Goal: Task Accomplishment & Management: Manage account settings

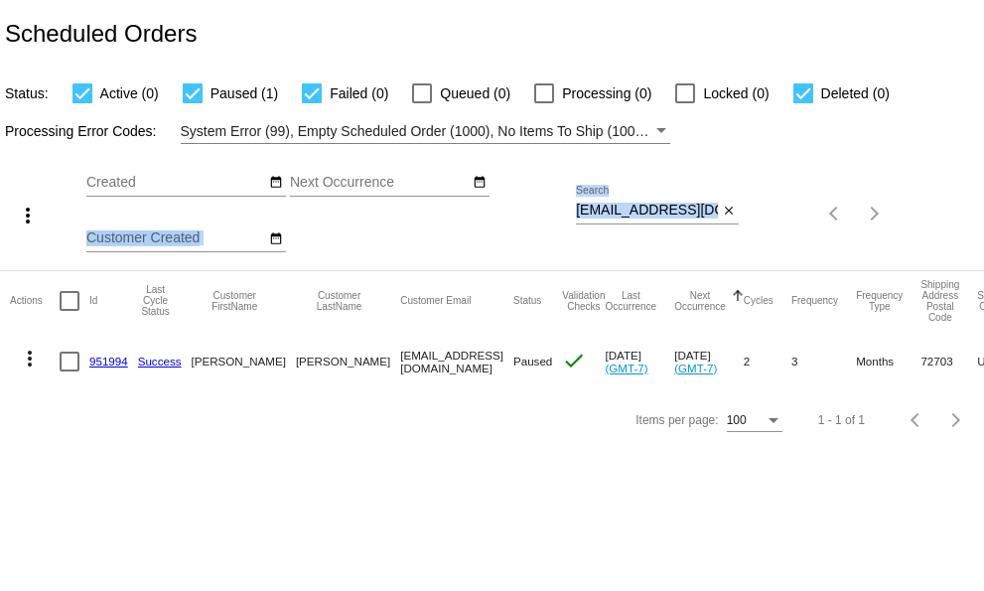
scroll to position [0, 30]
click at [845, 199] on div "more_vert Sep Jan Feb Mar Apr 1" at bounding box center [492, 207] width 984 height 126
click at [549, 216] on div "Sep Jan Feb Mar Apr Su Mo" at bounding box center [330, 214] width 489 height 112
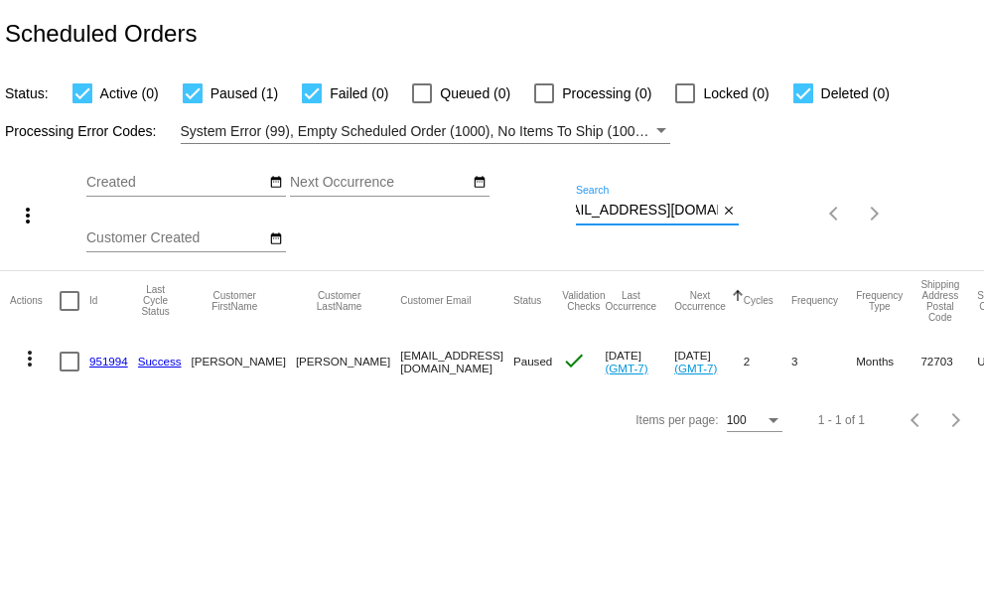
drag, startPoint x: 578, startPoint y: 212, endPoint x: 713, endPoint y: 189, distance: 137.1
click at [745, 208] on div "more_vert Sep Jan Feb Mar Apr 1" at bounding box center [492, 207] width 984 height 126
paste input "dmd.bsn"
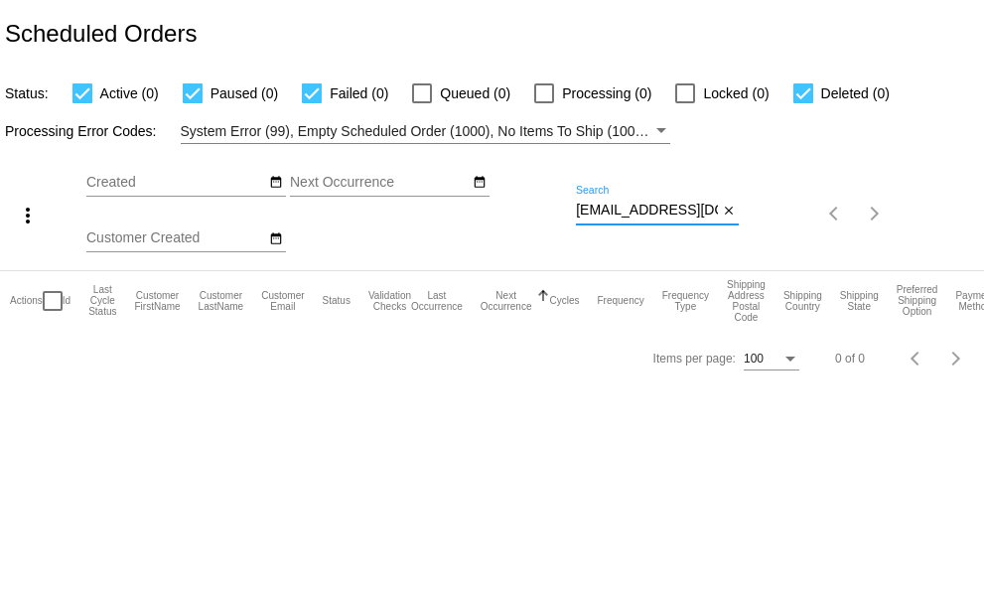
scroll to position [0, 13]
drag, startPoint x: 576, startPoint y: 213, endPoint x: 780, endPoint y: 193, distance: 205.6
click at [780, 193] on div "more_vert Sep Jan Feb Mar [DATE]" at bounding box center [492, 207] width 984 height 126
paste input
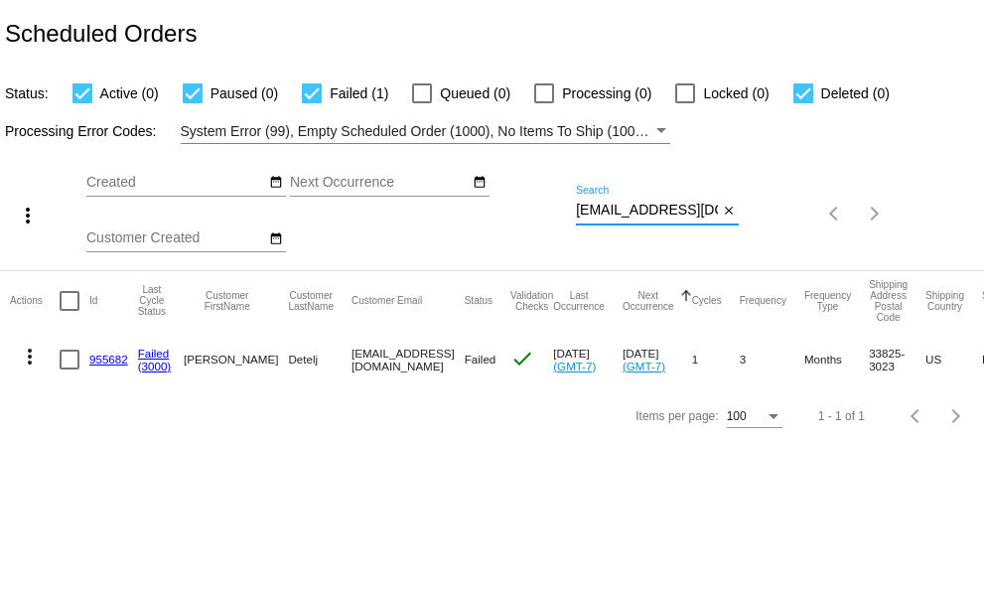
type input "[EMAIL_ADDRESS][DOMAIN_NAME]"
click at [28, 351] on mat-icon "more_vert" at bounding box center [30, 357] width 24 height 24
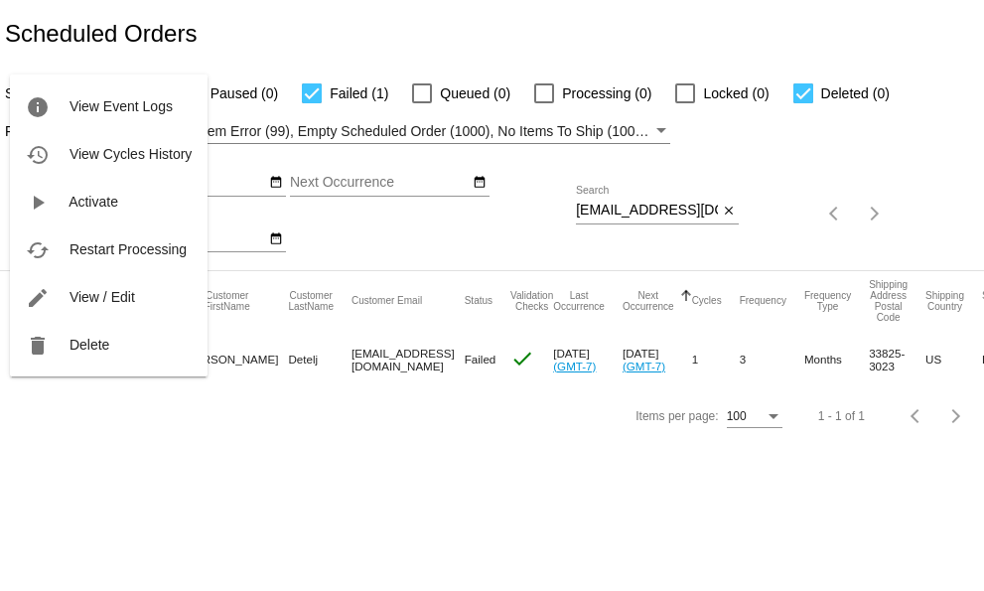
click at [384, 487] on div at bounding box center [492, 295] width 984 height 591
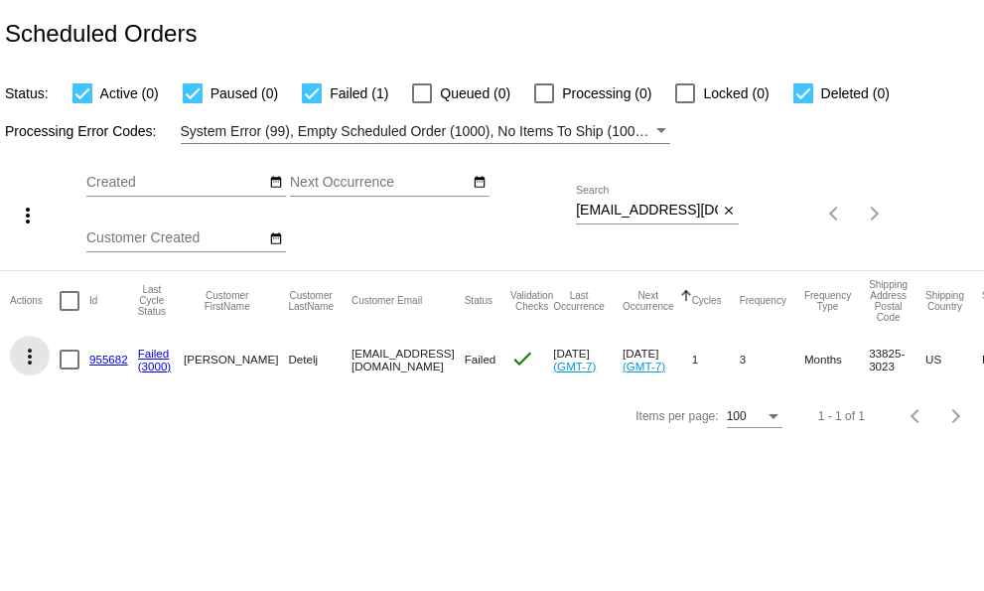
click at [31, 349] on mat-icon "more_vert" at bounding box center [30, 357] width 24 height 24
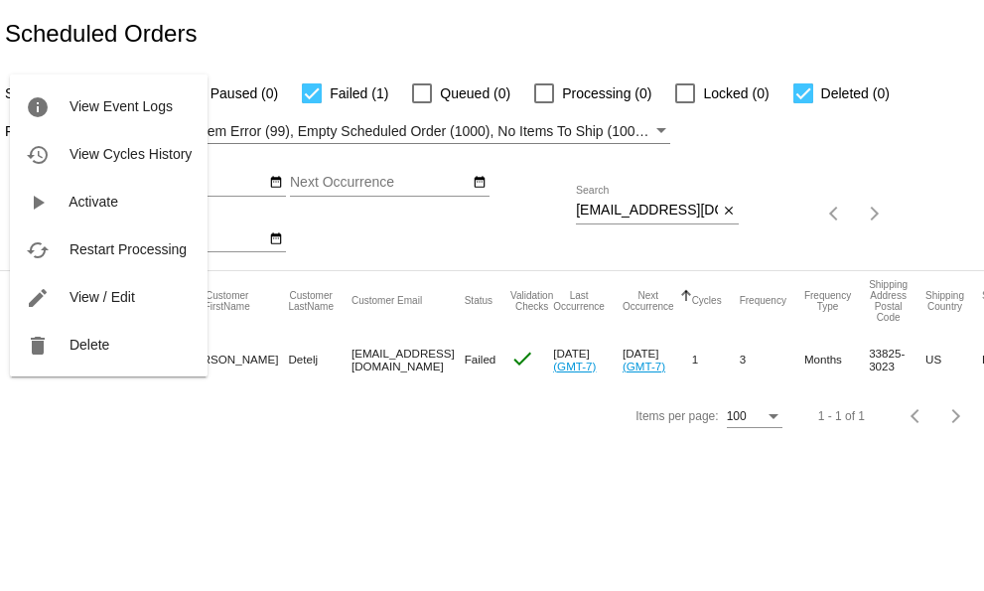
click at [185, 456] on div at bounding box center [492, 295] width 984 height 591
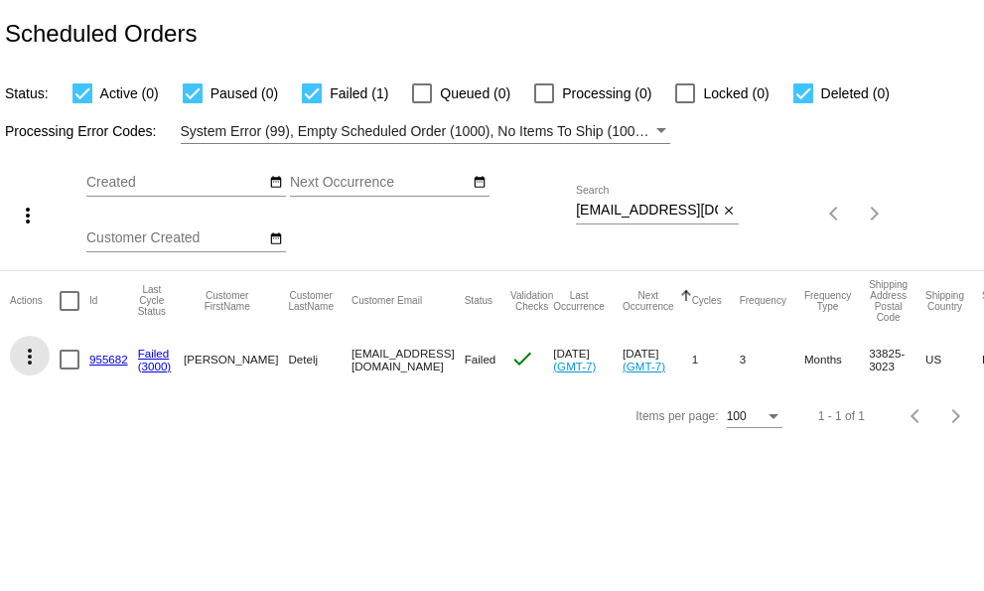
click at [28, 355] on mat-icon "more_vert" at bounding box center [30, 357] width 24 height 24
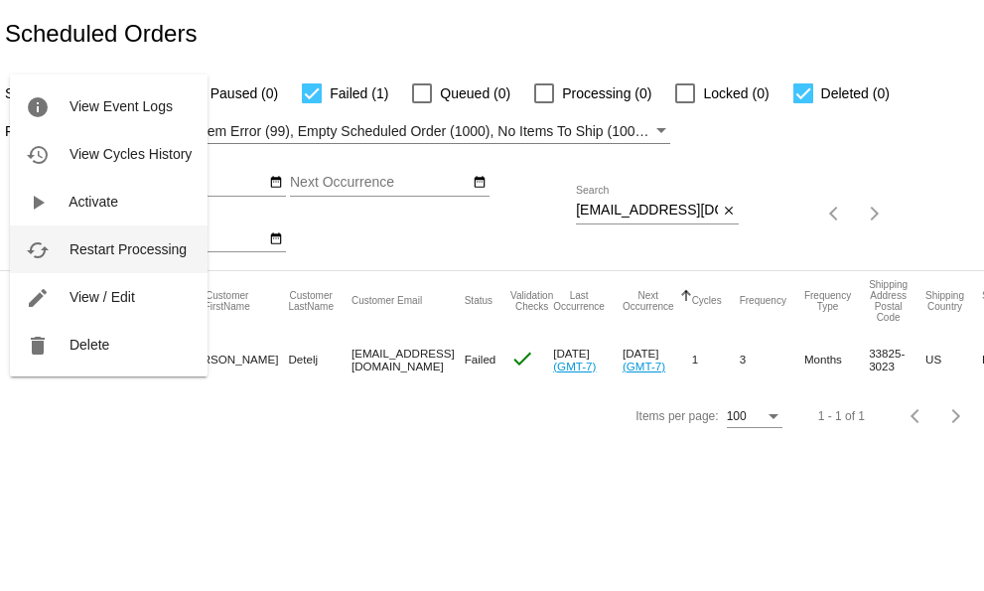
click at [85, 249] on span "Restart Processing" at bounding box center [127, 249] width 117 height 16
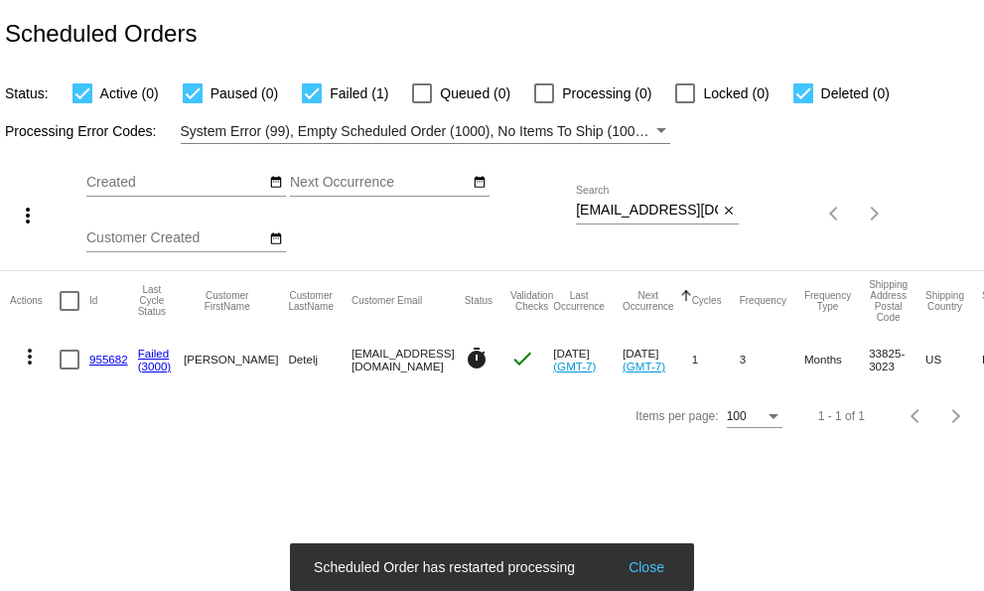
click at [643, 568] on button "Close" at bounding box center [647, 567] width 48 height 20
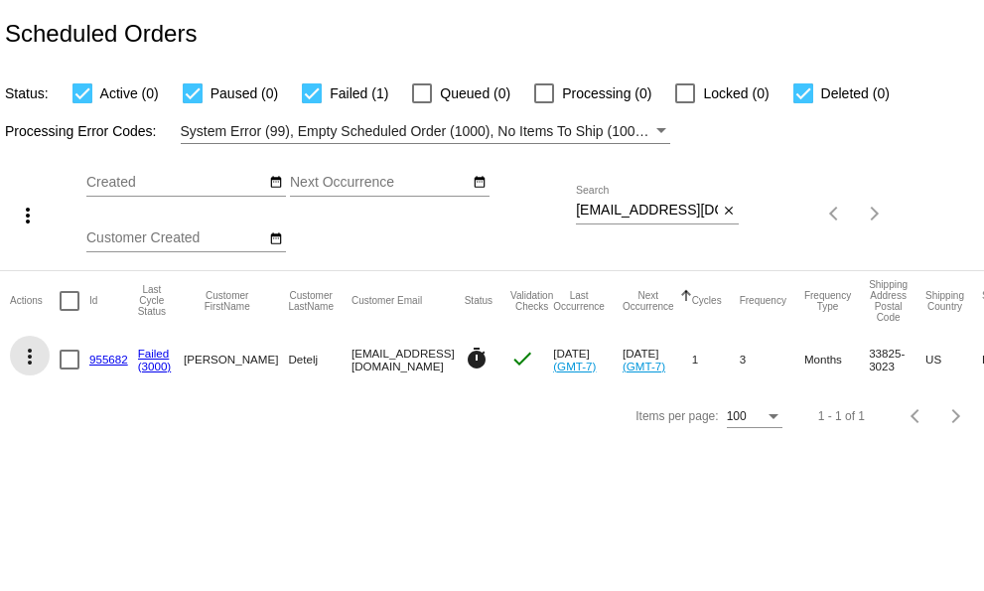
click at [28, 352] on mat-icon "more_vert" at bounding box center [30, 357] width 24 height 24
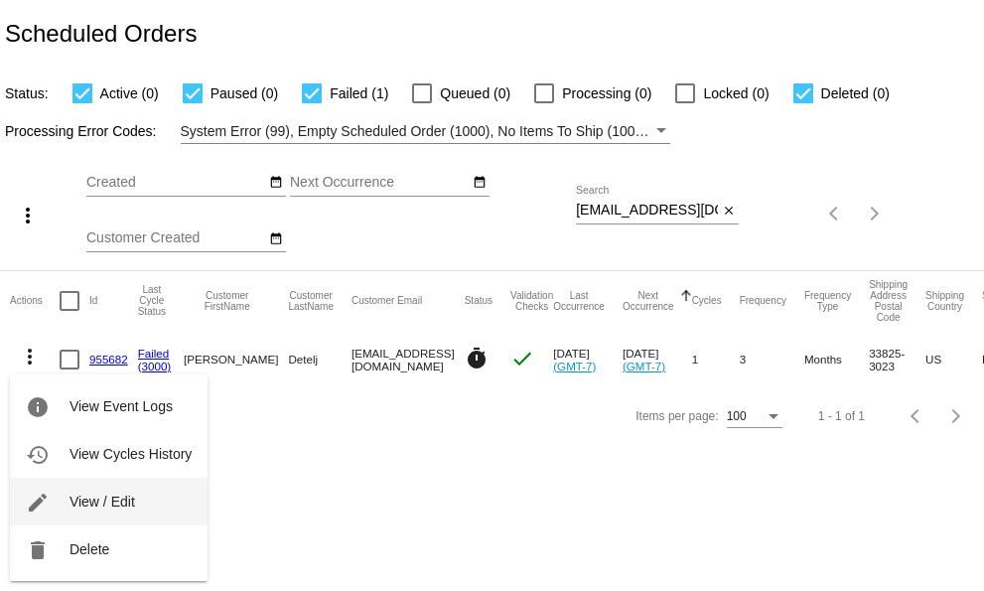
click at [84, 495] on span "View / Edit" at bounding box center [102, 501] width 66 height 16
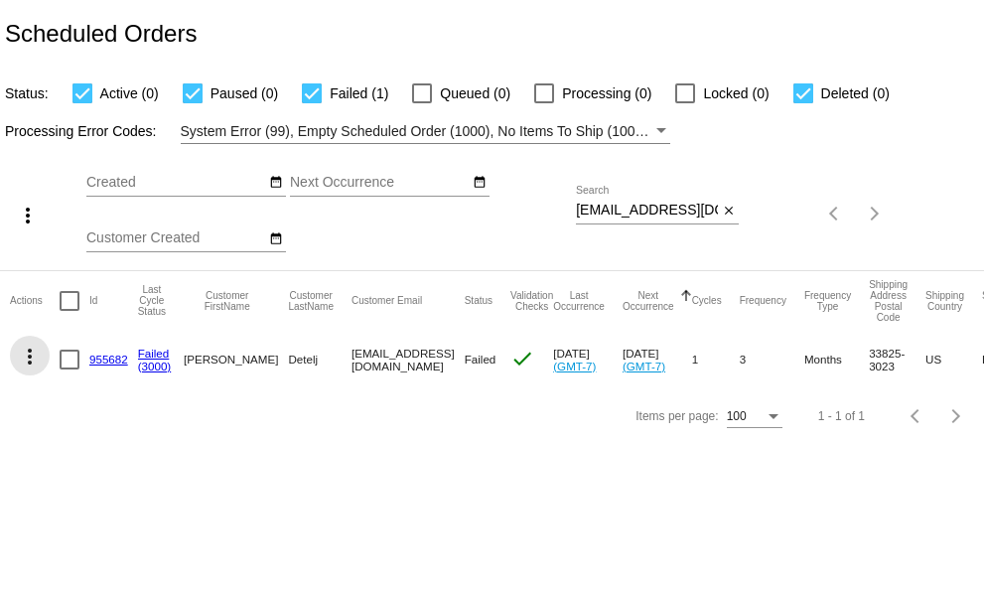
click at [33, 355] on mat-icon "more_vert" at bounding box center [30, 357] width 24 height 24
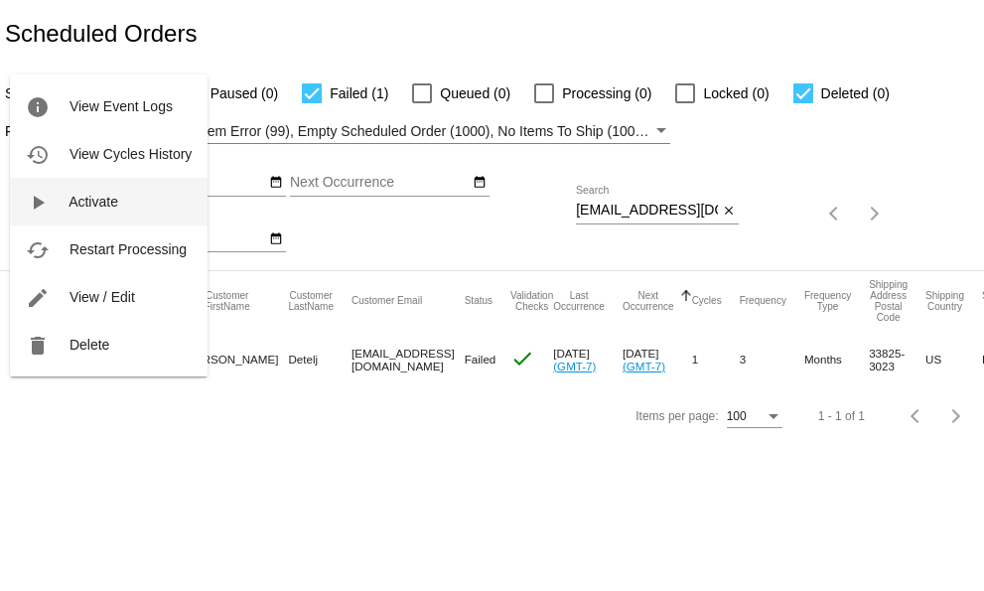
click at [92, 203] on span "Activate" at bounding box center [94, 202] width 50 height 16
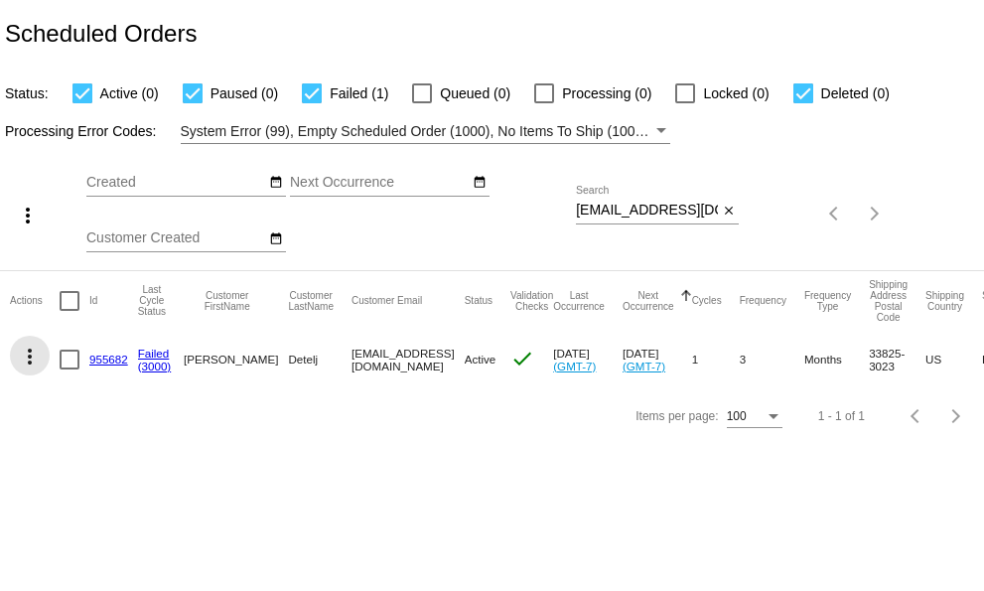
click at [29, 354] on mat-icon "more_vert" at bounding box center [30, 357] width 24 height 24
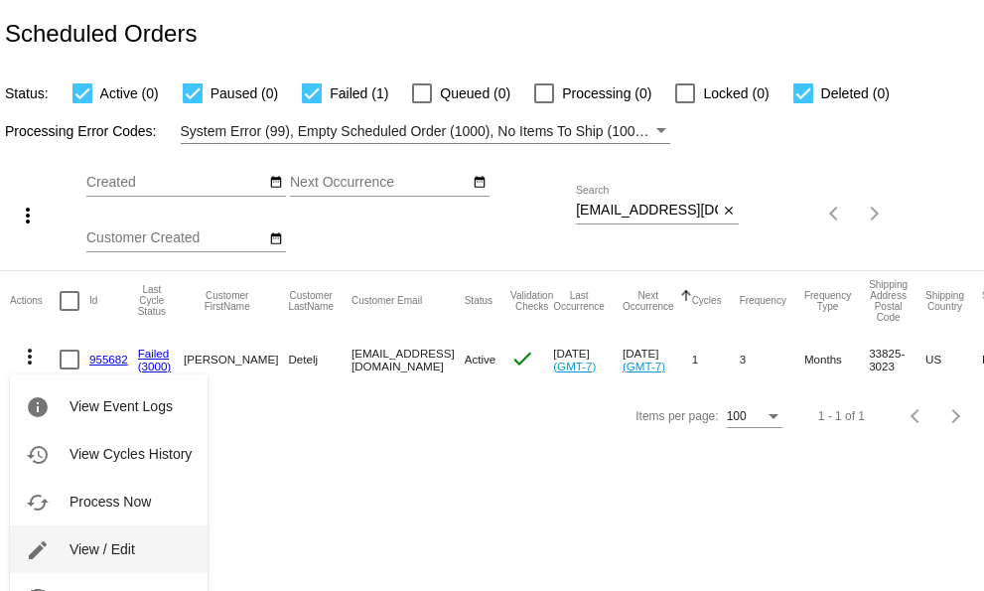
click at [95, 552] on span "View / Edit" at bounding box center [102, 549] width 66 height 16
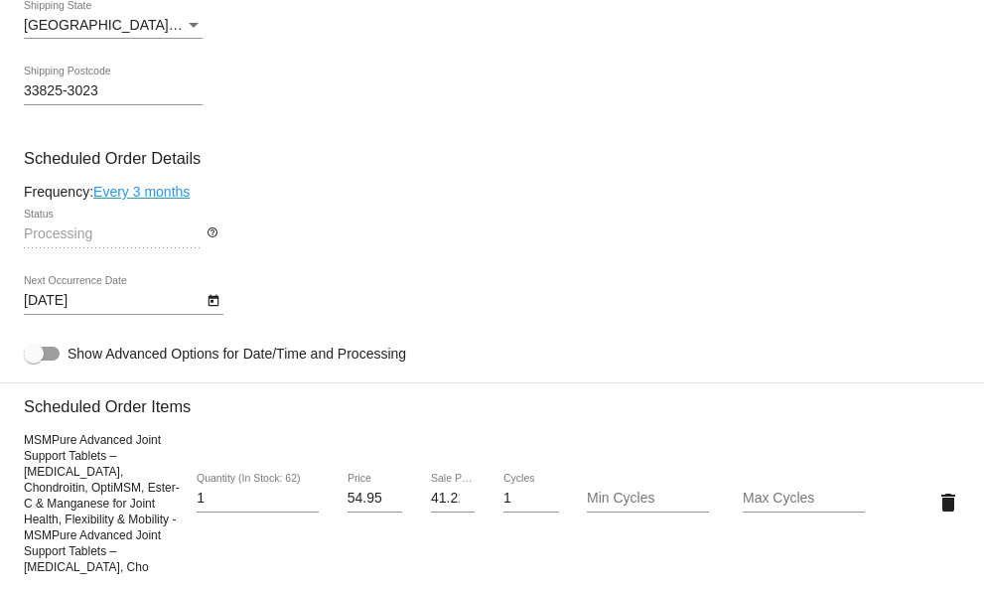
scroll to position [894, 0]
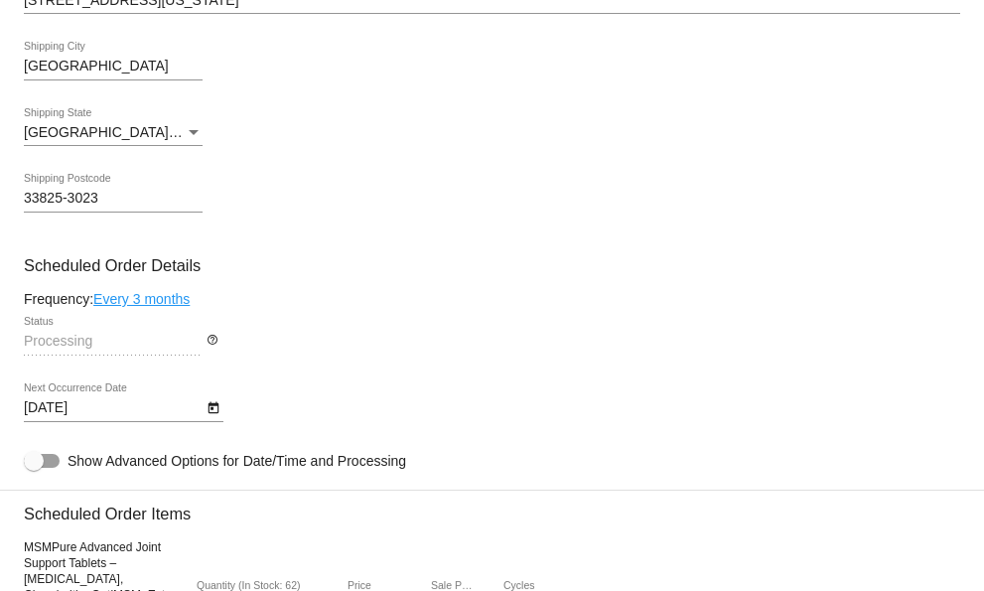
click at [369, 187] on div "33825-3023 Shipping Postcode" at bounding box center [492, 202] width 936 height 57
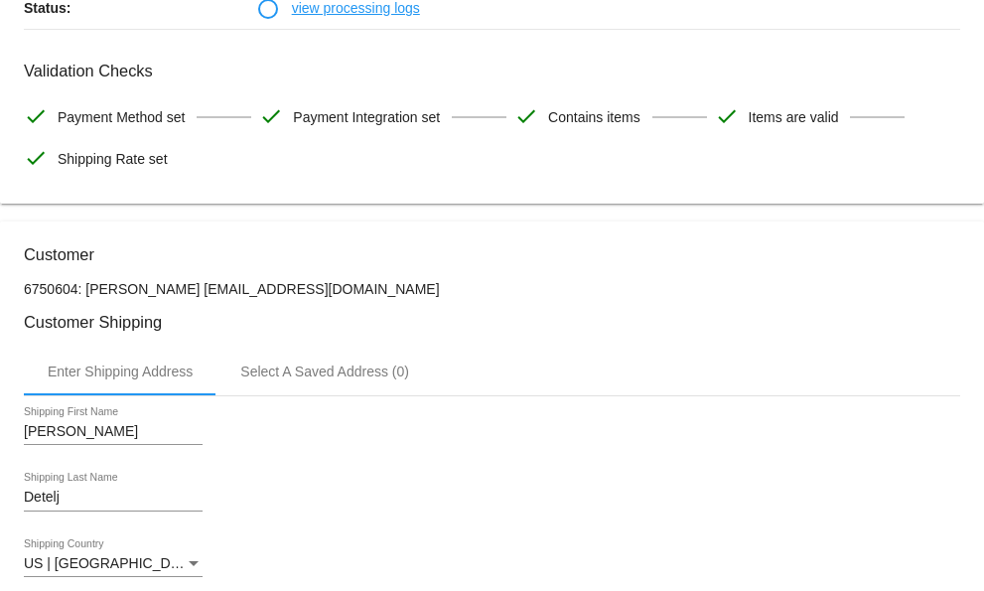
scroll to position [0, 0]
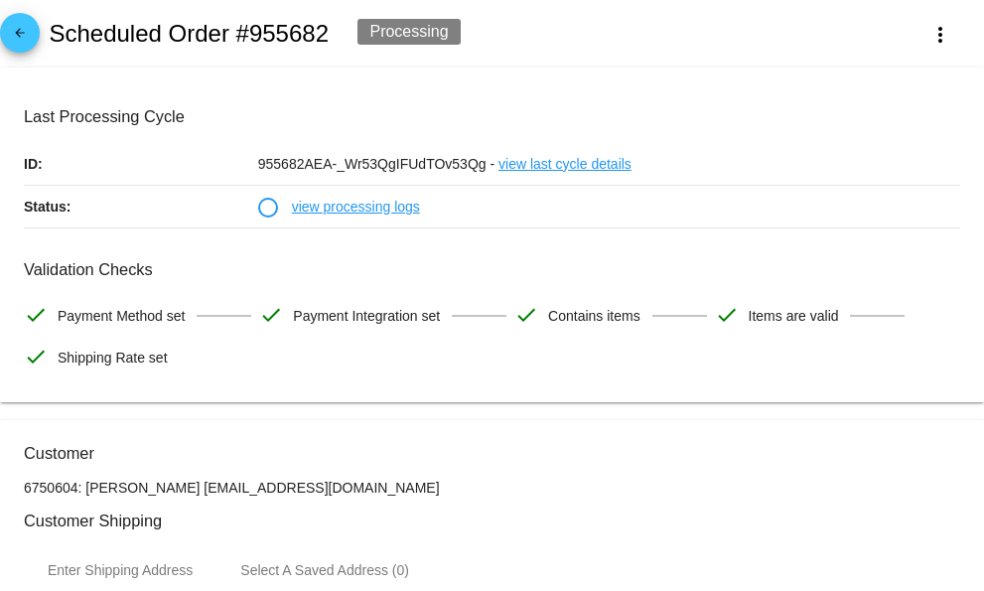
drag, startPoint x: 329, startPoint y: 28, endPoint x: 231, endPoint y: 29, distance: 97.3
click at [231, 29] on div "arrow_back Scheduled Order #955682 Processing more_vert" at bounding box center [492, 34] width 984 height 68
copy h2 "#955682"
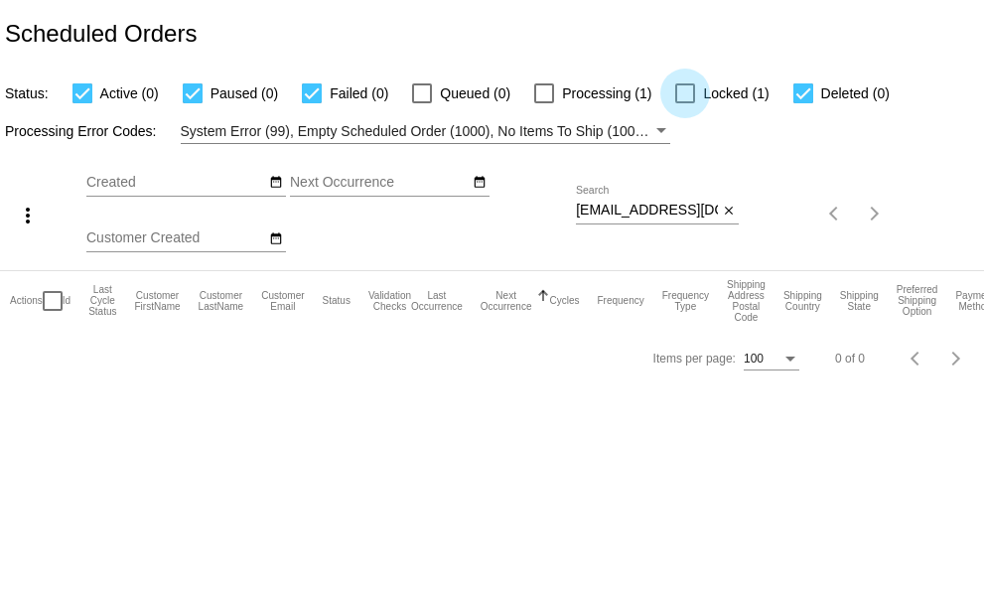
click at [678, 93] on div at bounding box center [685, 93] width 20 height 20
click at [684, 103] on input "Locked (1)" at bounding box center [684, 103] width 1 height 1
checkbox input "true"
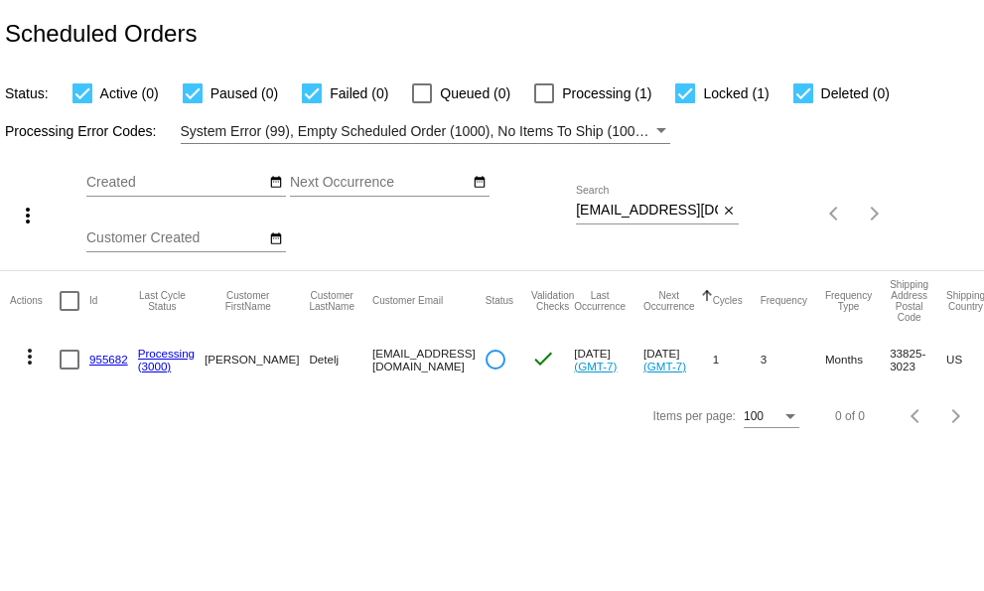
click at [576, 209] on input "[EMAIL_ADDRESS][DOMAIN_NAME]" at bounding box center [647, 211] width 142 height 16
drag, startPoint x: 575, startPoint y: 209, endPoint x: 726, endPoint y: 220, distance: 151.3
click at [726, 220] on div "more_vert Sep Jan Feb Mar [DATE]" at bounding box center [492, 207] width 984 height 126
click at [579, 208] on input "[EMAIL_ADDRESS][DOMAIN_NAME]" at bounding box center [647, 211] width 142 height 16
drag, startPoint x: 576, startPoint y: 208, endPoint x: 738, endPoint y: 222, distance: 162.4
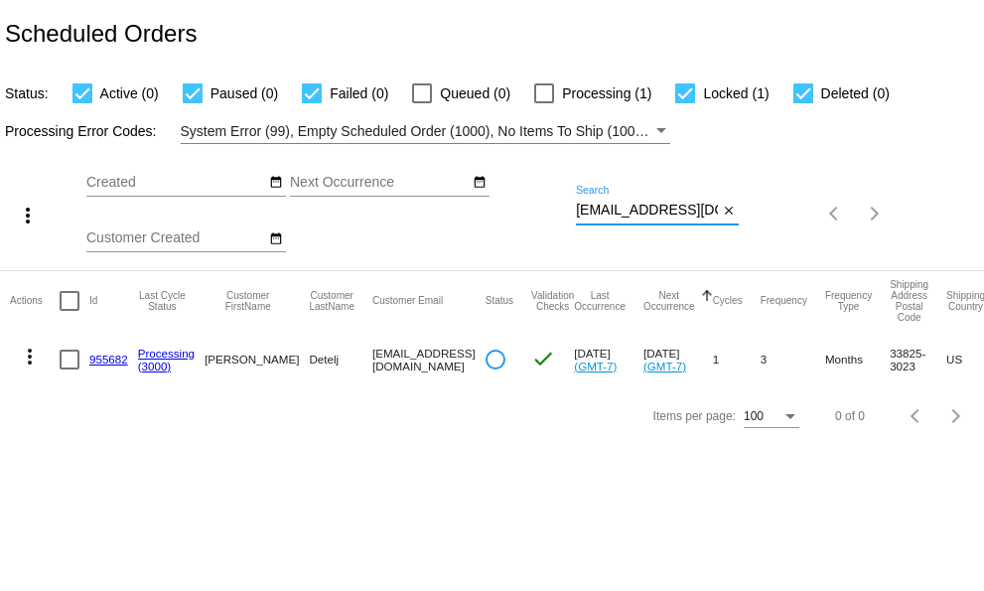
click at [738, 222] on div "dmd.bsn@gmail.com Search close" at bounding box center [657, 205] width 163 height 39
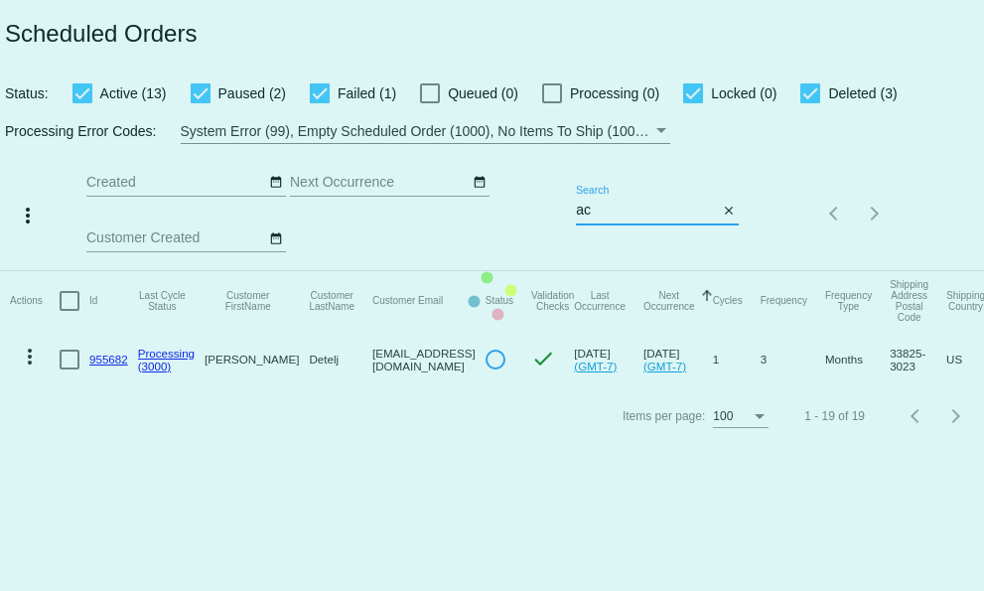
type input "[EMAIL_ADDRESS][DOMAIN_NAME]"
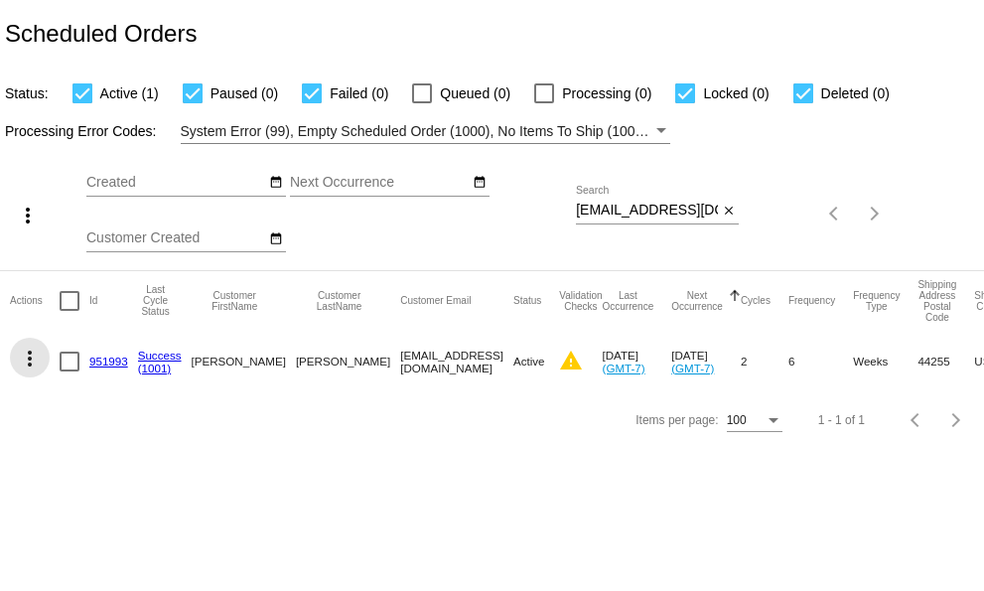
click at [32, 355] on mat-icon "more_vert" at bounding box center [30, 359] width 24 height 24
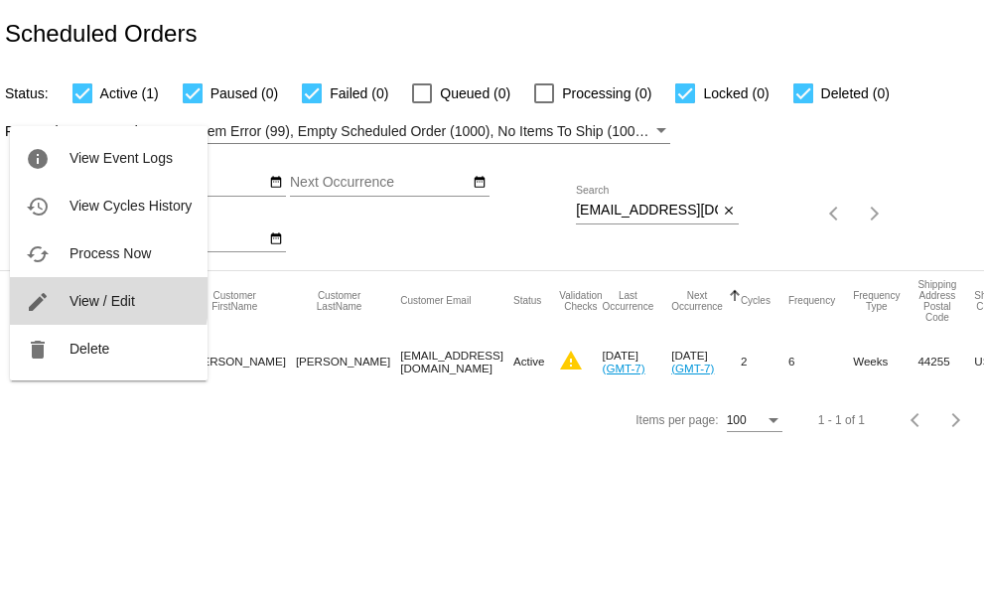
click at [67, 295] on button "edit View / Edit" at bounding box center [109, 301] width 198 height 48
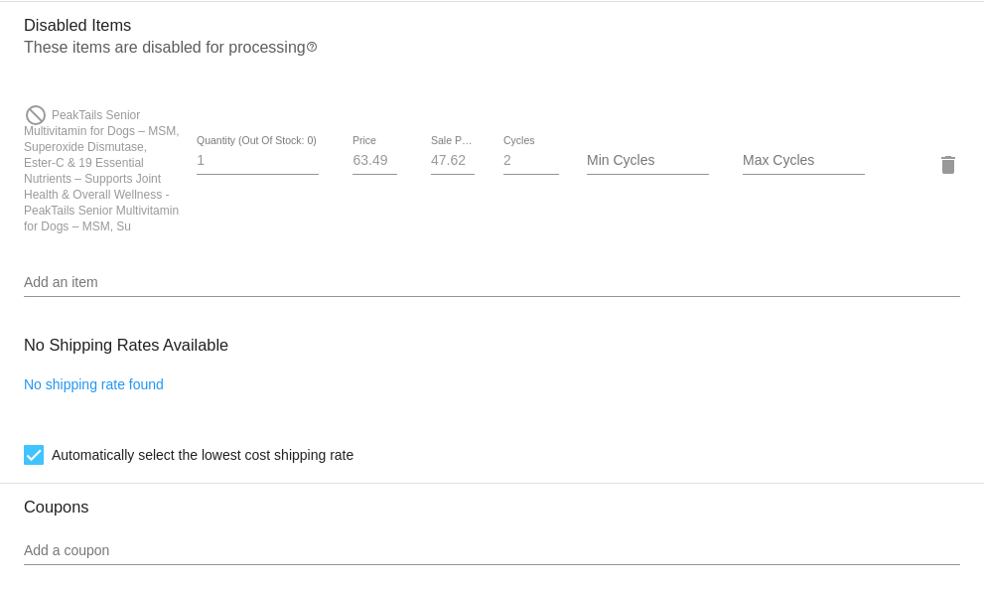
scroll to position [1489, 0]
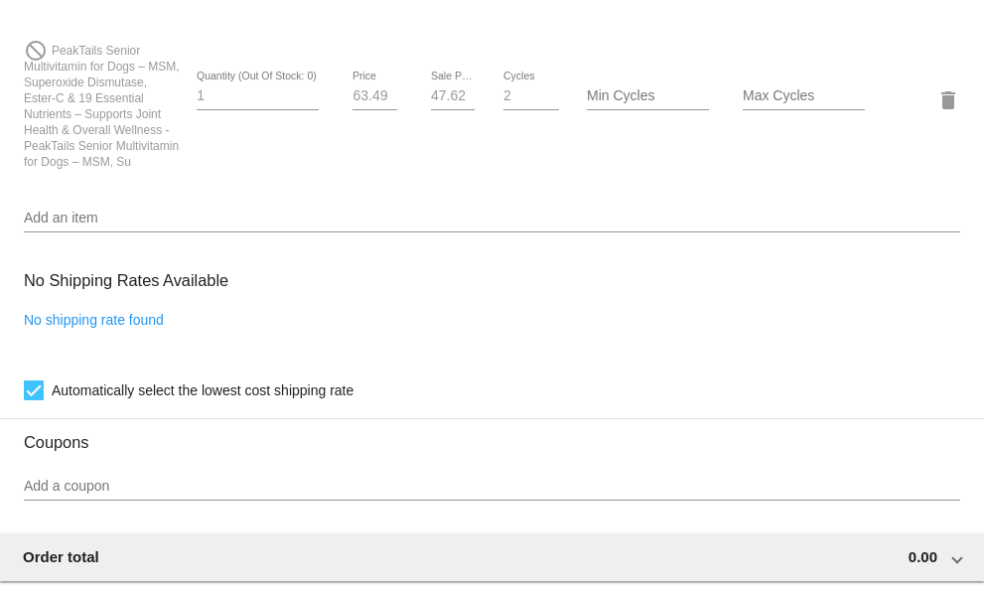
click at [72, 226] on input "Add an item" at bounding box center [492, 218] width 936 height 16
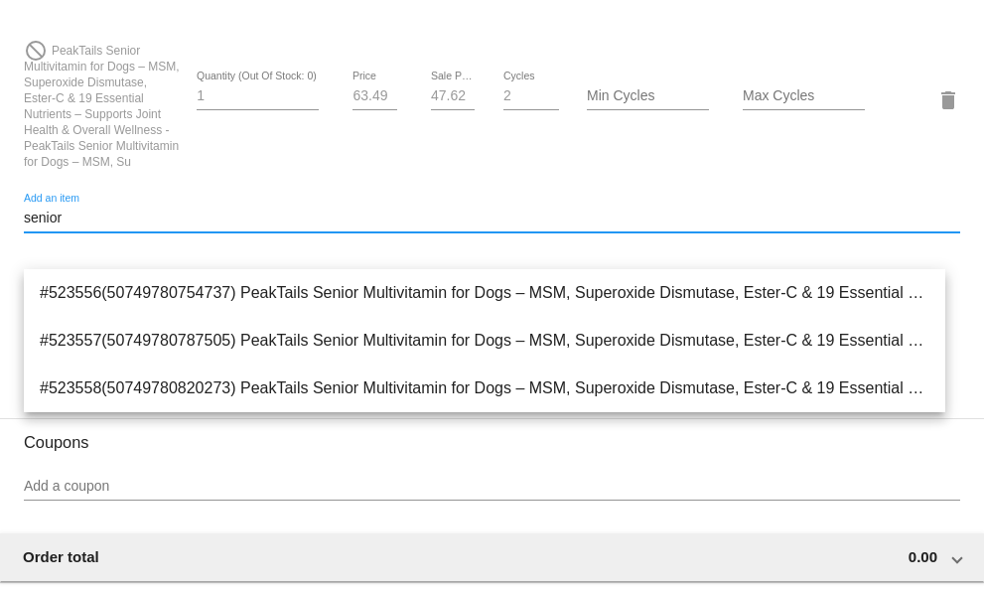
type input "senior"
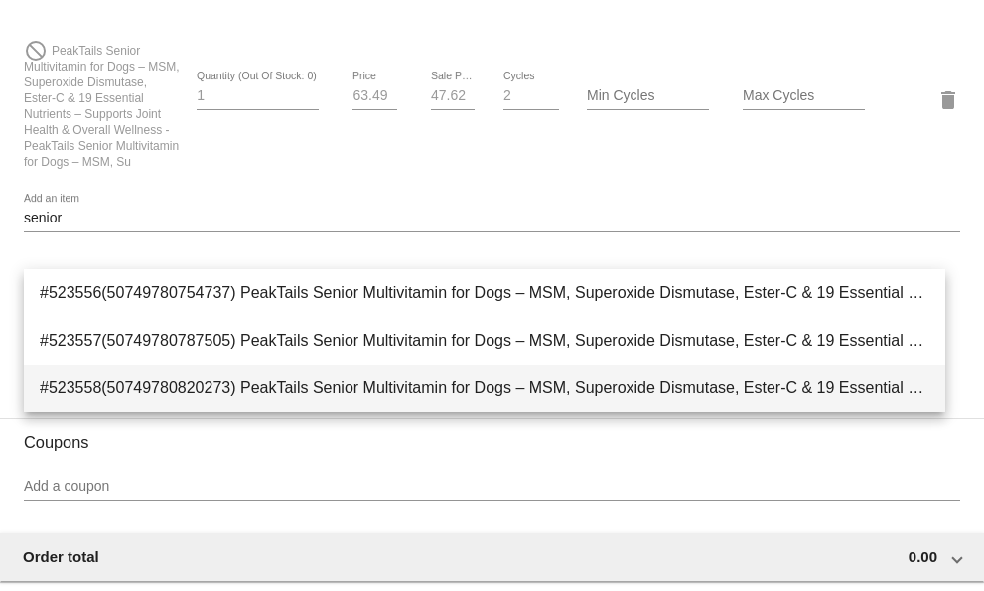
click at [173, 387] on span "#523558(50749780820273) PeakTails Senior Multivitamin for Dogs – MSM, Superoxid…" at bounding box center [485, 388] width 890 height 48
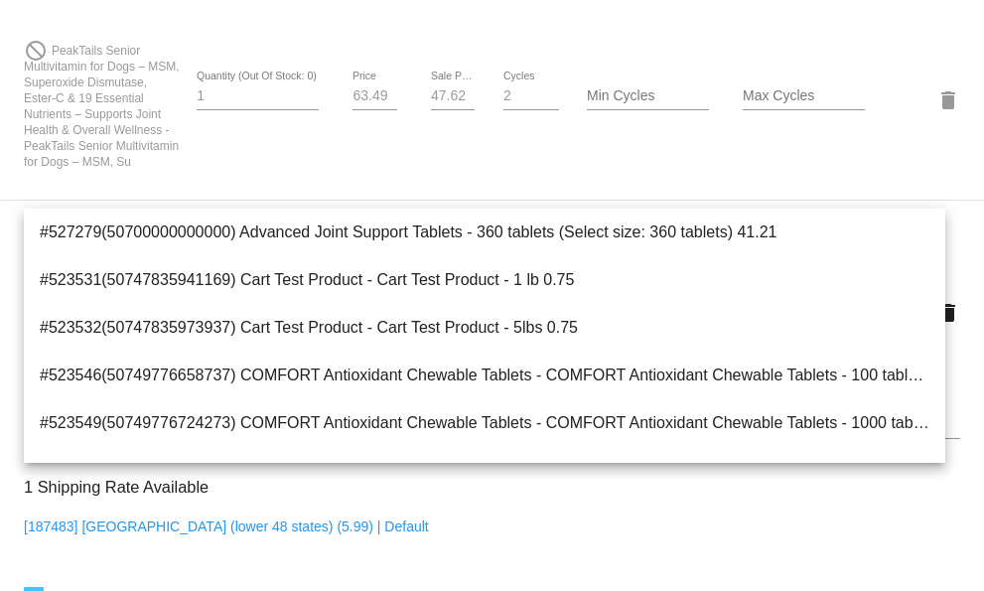
click at [440, 527] on mat-card-content "Customer 6748212: Amy Conley aconley811@gmail.com Customer Shipping Enter Shipp…" at bounding box center [492, 99] width 936 height 2204
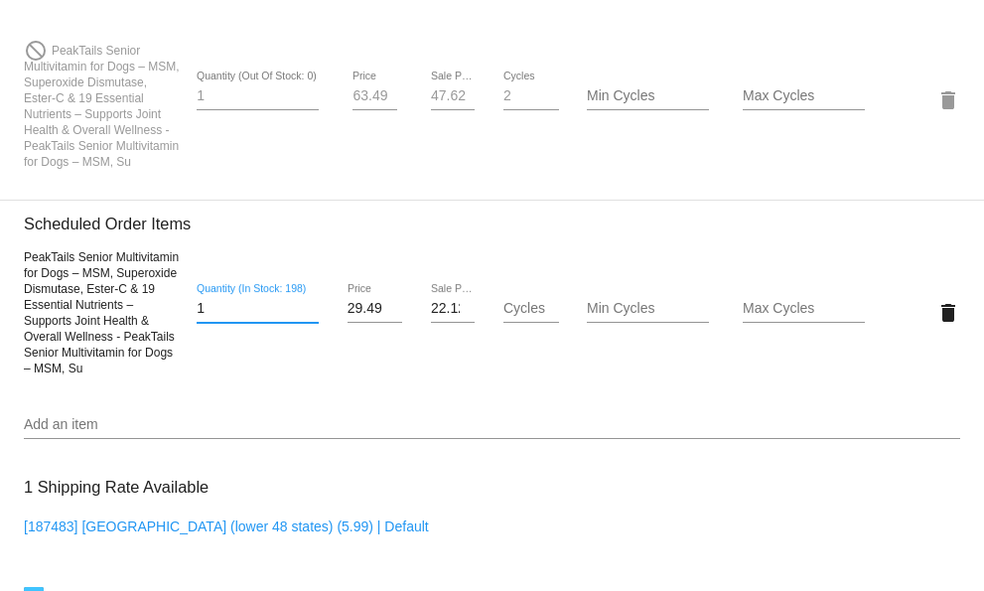
drag, startPoint x: 231, startPoint y: 357, endPoint x: 157, endPoint y: 370, distance: 75.6
click at [157, 370] on div "PeakTails Senior Multivitamin for Dogs – MSM, Superoxide Dismutase, Ester-C & 1…" at bounding box center [492, 311] width 936 height 127
type input "4"
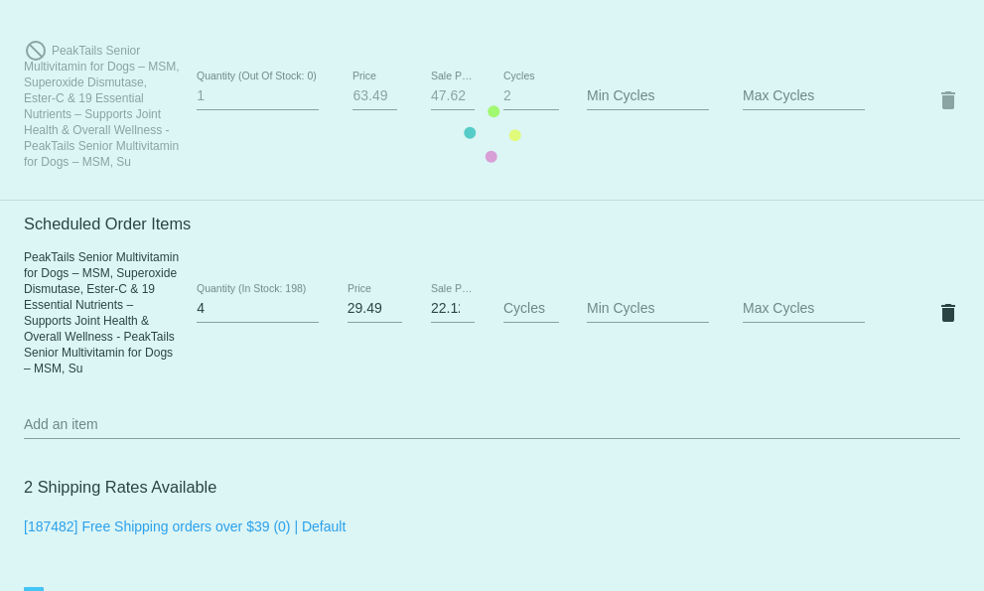
click at [459, 443] on mat-card "Customer 6748212: [PERSON_NAME] [EMAIL_ADDRESS][DOMAIN_NAME] Customer Shipping …" at bounding box center [492, 132] width 984 height 2319
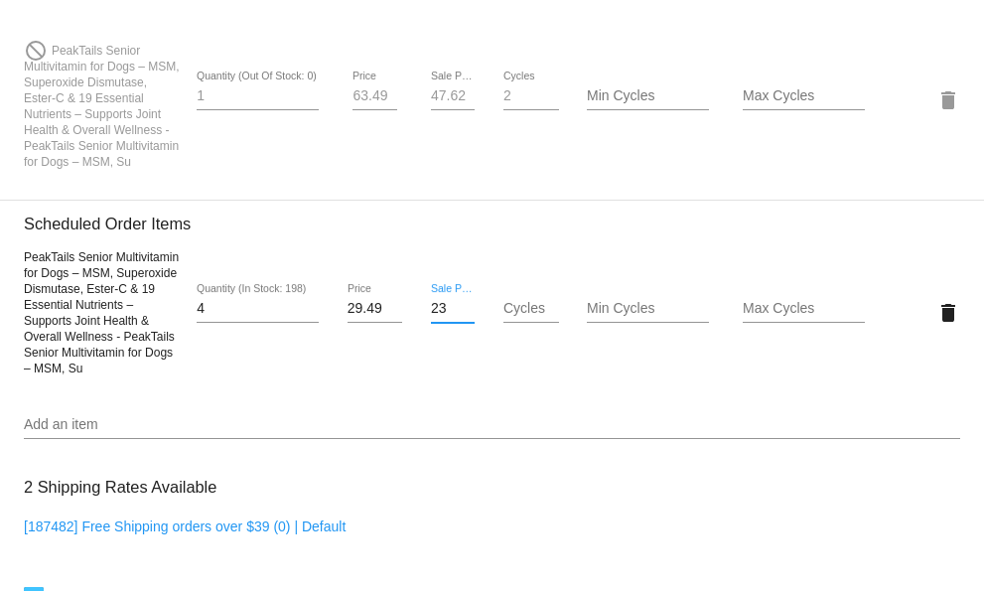
click at [455, 317] on input "23" at bounding box center [453, 309] width 44 height 16
drag, startPoint x: 452, startPoint y: 355, endPoint x: 390, endPoint y: 355, distance: 61.6
click at [431, 317] on input "31" at bounding box center [453, 309] width 44 height 16
click at [418, 355] on mat-card "Customer 6748212: [PERSON_NAME] [EMAIL_ADDRESS][DOMAIN_NAME] Customer Shipping …" at bounding box center [492, 132] width 984 height 2319
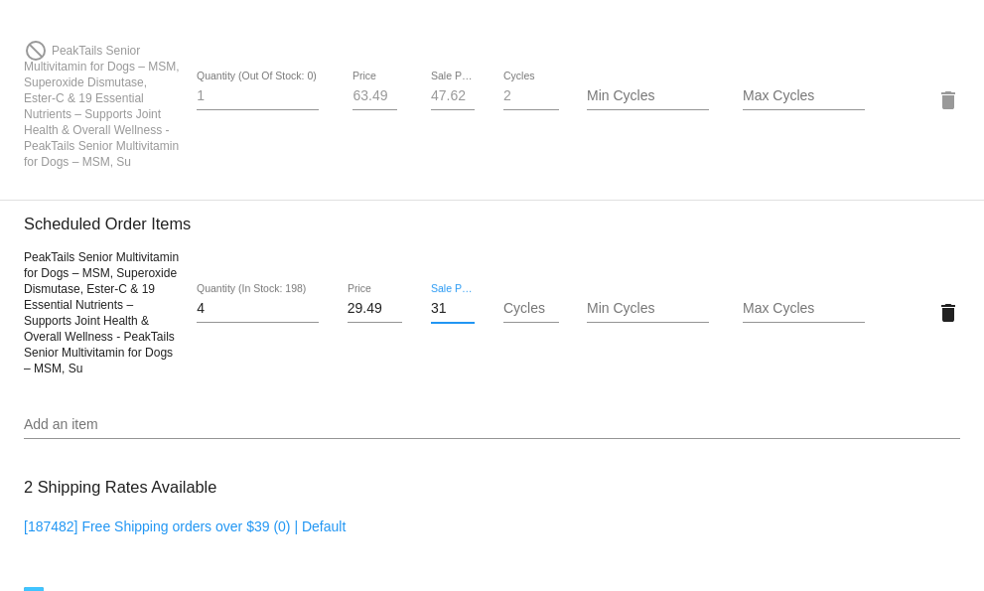
click at [431, 317] on input "31" at bounding box center [453, 309] width 44 height 16
drag, startPoint x: 424, startPoint y: 356, endPoint x: 531, endPoint y: 369, distance: 108.0
click at [531, 369] on div "PeakTails Senior Multivitamin for Dogs – MSM, Superoxide Dismutase, Ester-C & 1…" at bounding box center [492, 311] width 936 height 127
type input "11.91"
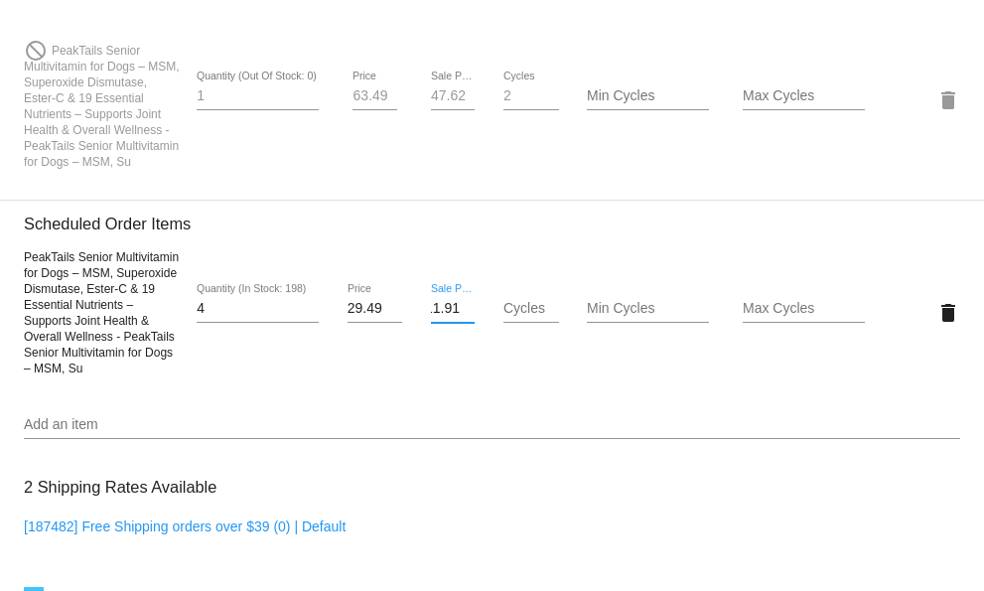
scroll to position [0, 0]
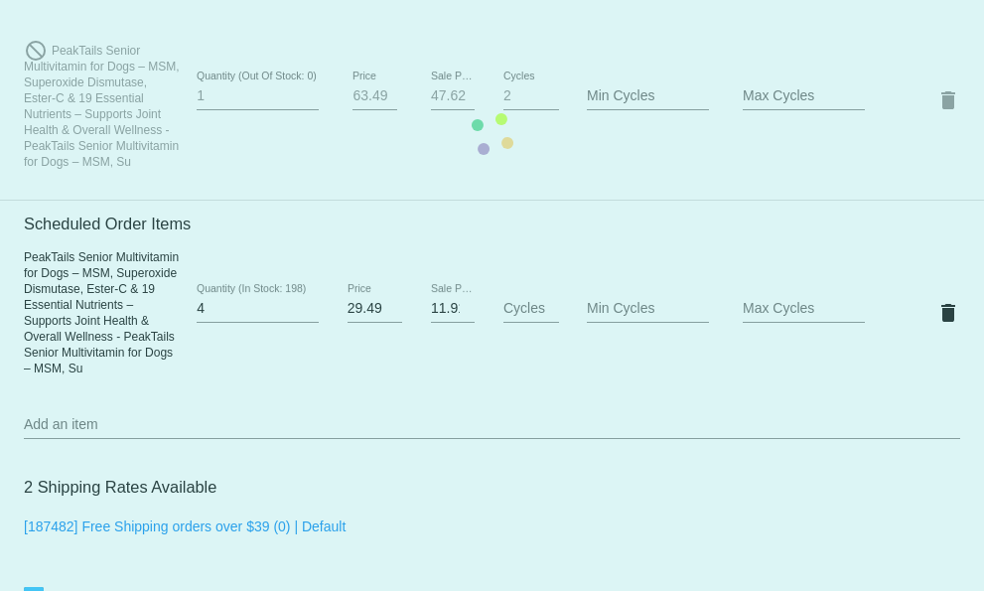
click at [327, 448] on mat-card "Customer 6748212: [PERSON_NAME] [EMAIL_ADDRESS][DOMAIN_NAME] Customer Shipping …" at bounding box center [492, 132] width 984 height 2319
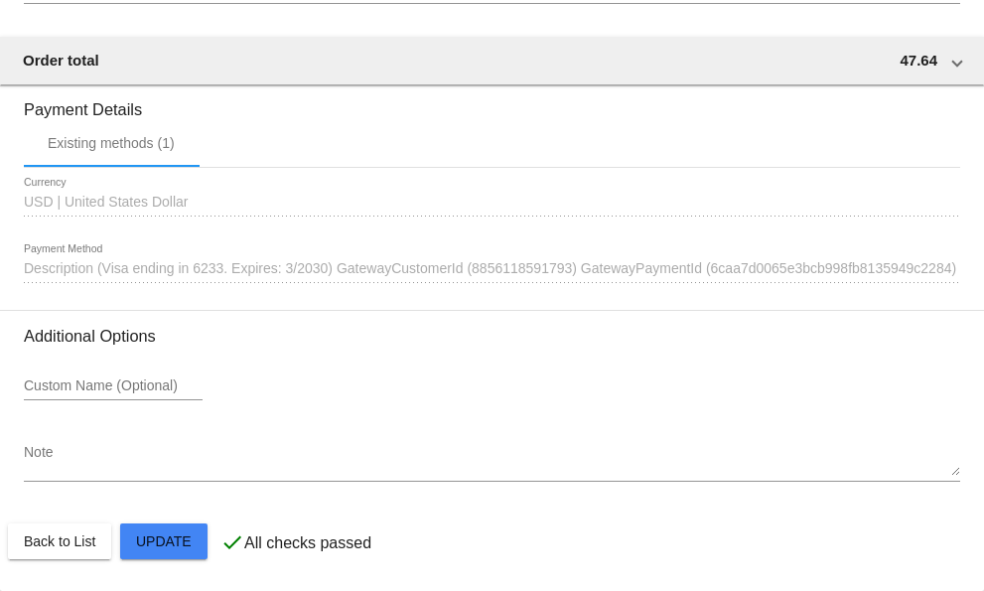
scroll to position [2274, 0]
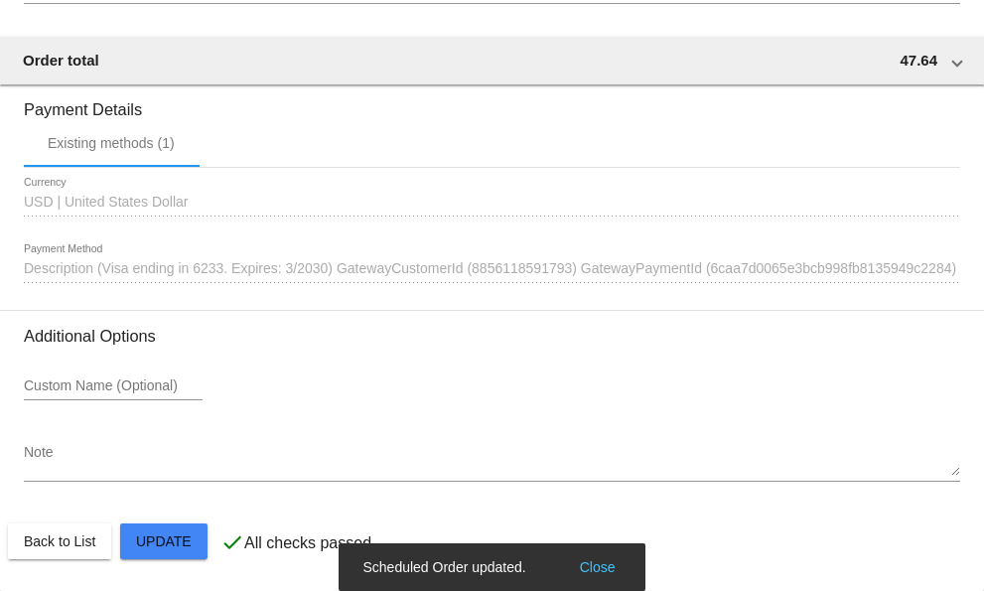
click at [601, 567] on button "Close" at bounding box center [598, 567] width 48 height 20
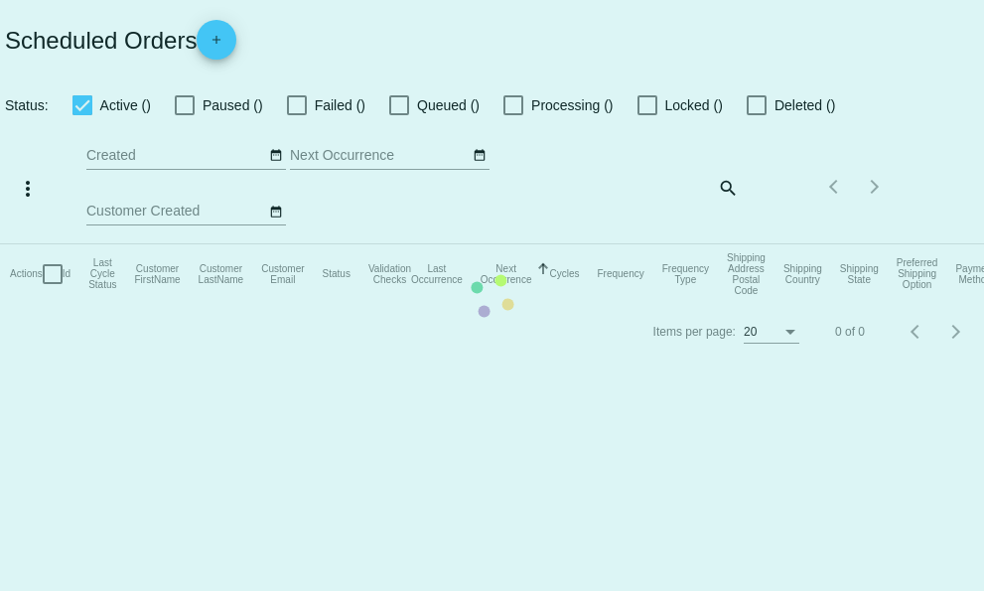
checkbox input "true"
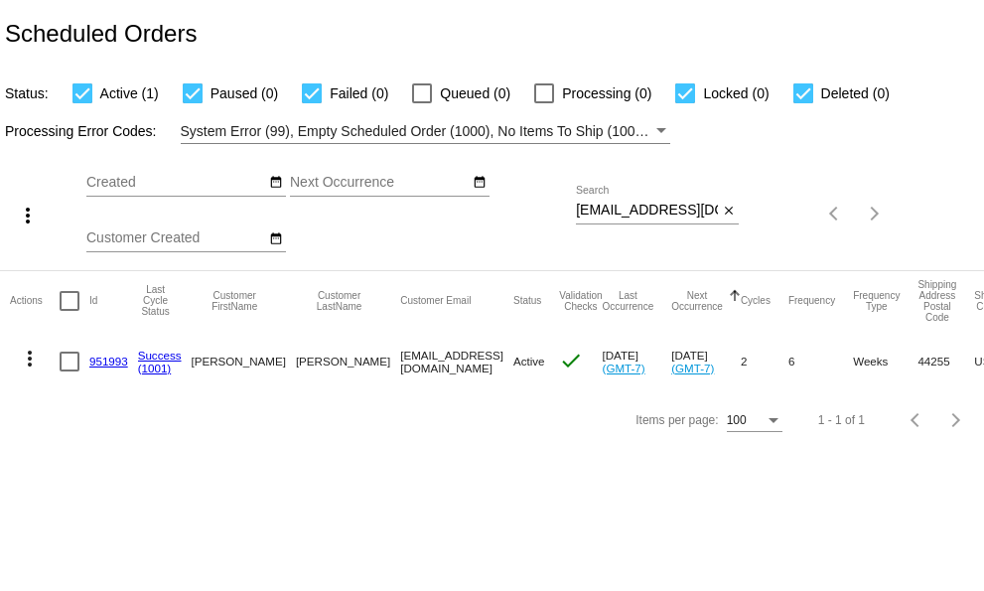
click at [33, 361] on mat-icon "more_vert" at bounding box center [30, 359] width 24 height 24
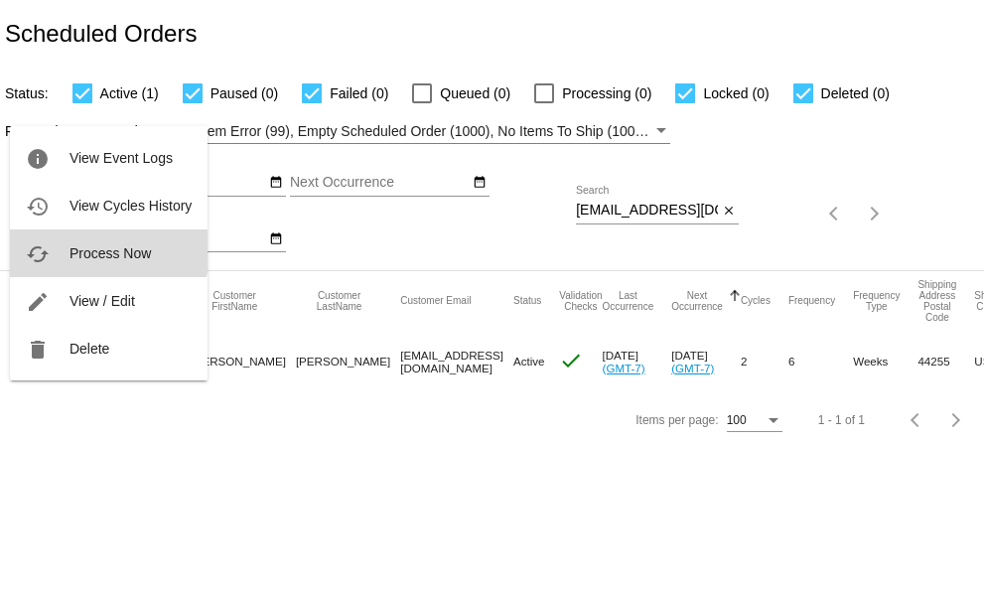
click at [105, 251] on span "Process Now" at bounding box center [109, 253] width 81 height 16
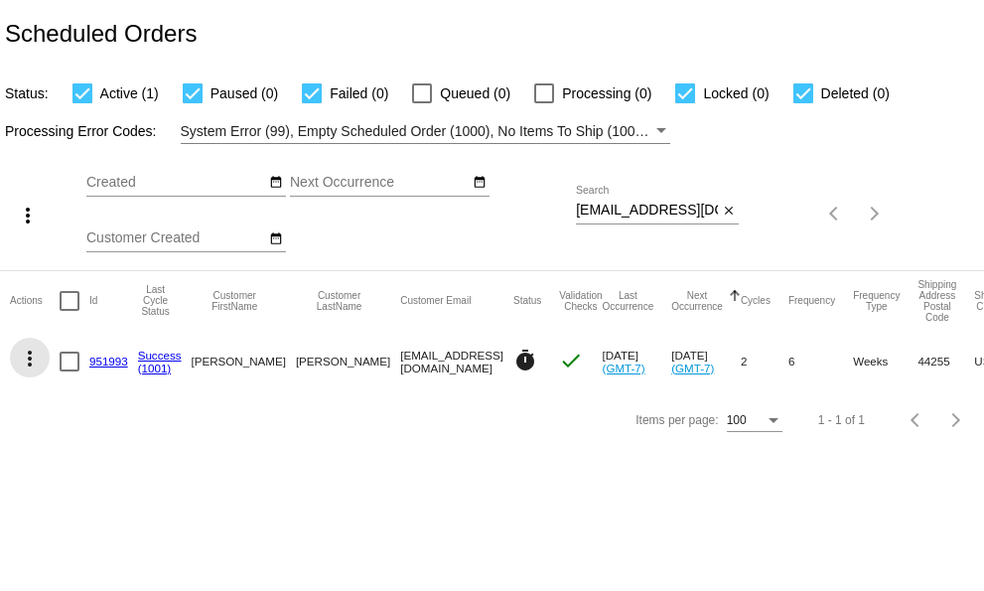
click at [26, 364] on mat-icon "more_vert" at bounding box center [30, 359] width 24 height 24
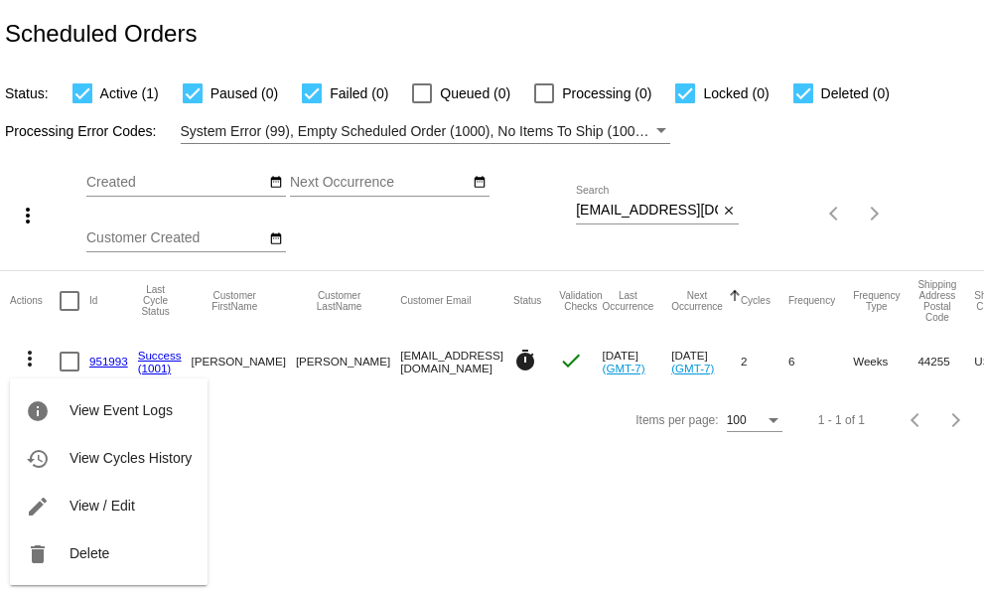
click at [464, 363] on div at bounding box center [492, 295] width 984 height 591
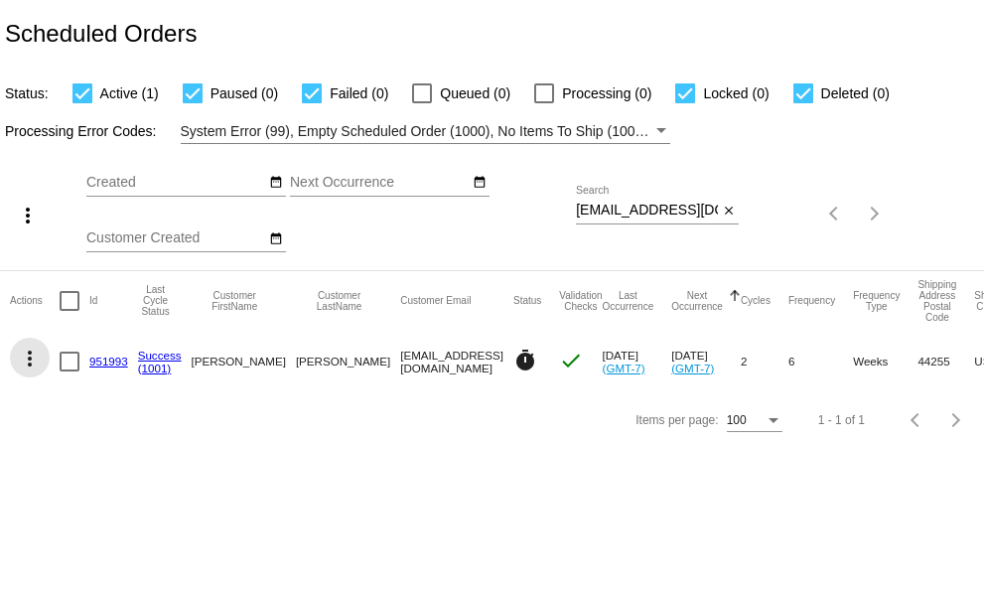
click at [31, 360] on mat-icon "more_vert" at bounding box center [30, 359] width 24 height 24
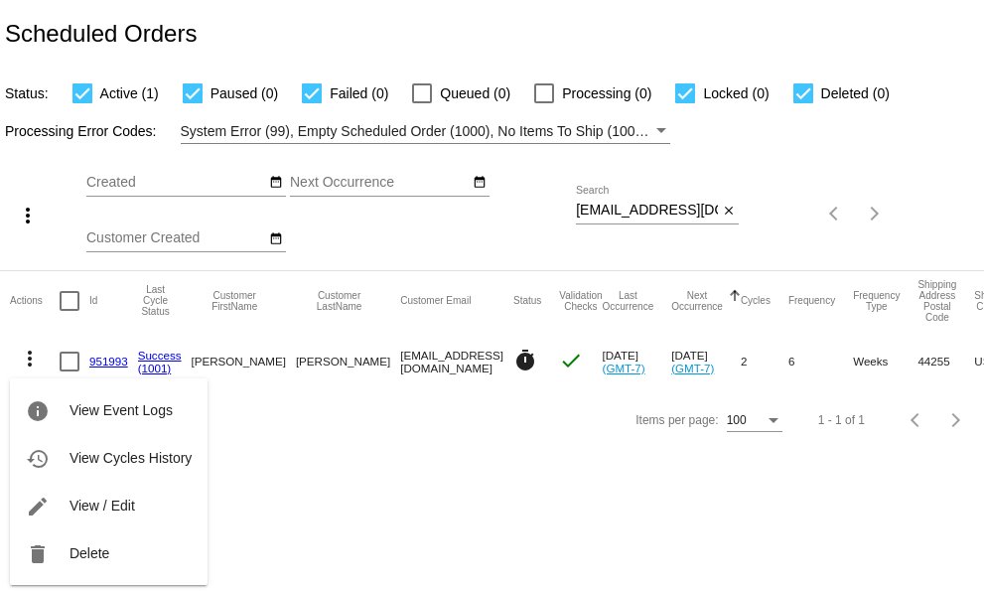
click at [464, 475] on div at bounding box center [492, 295] width 984 height 591
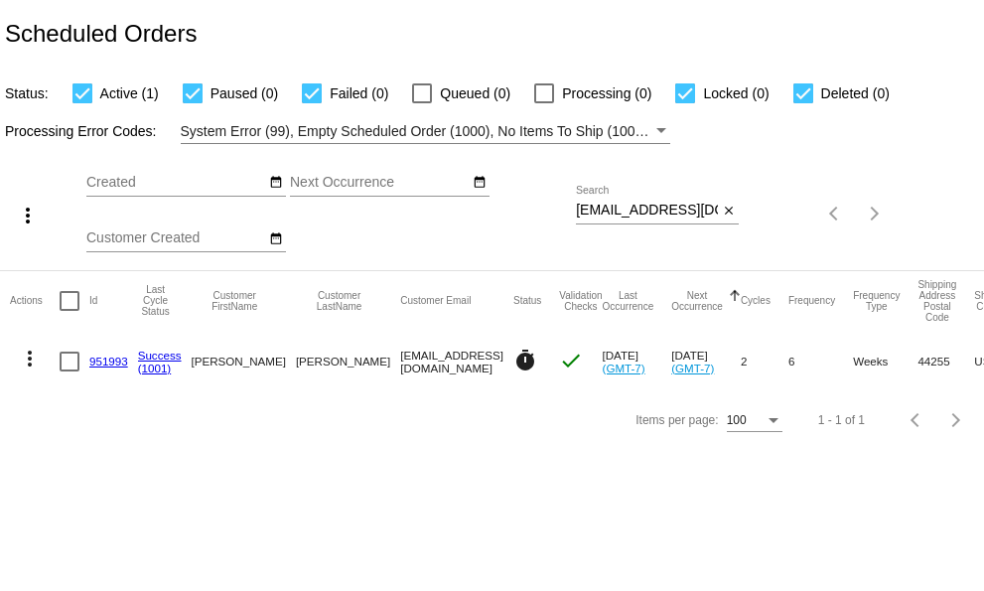
click at [30, 358] on mat-icon "more_vert" at bounding box center [30, 359] width 24 height 24
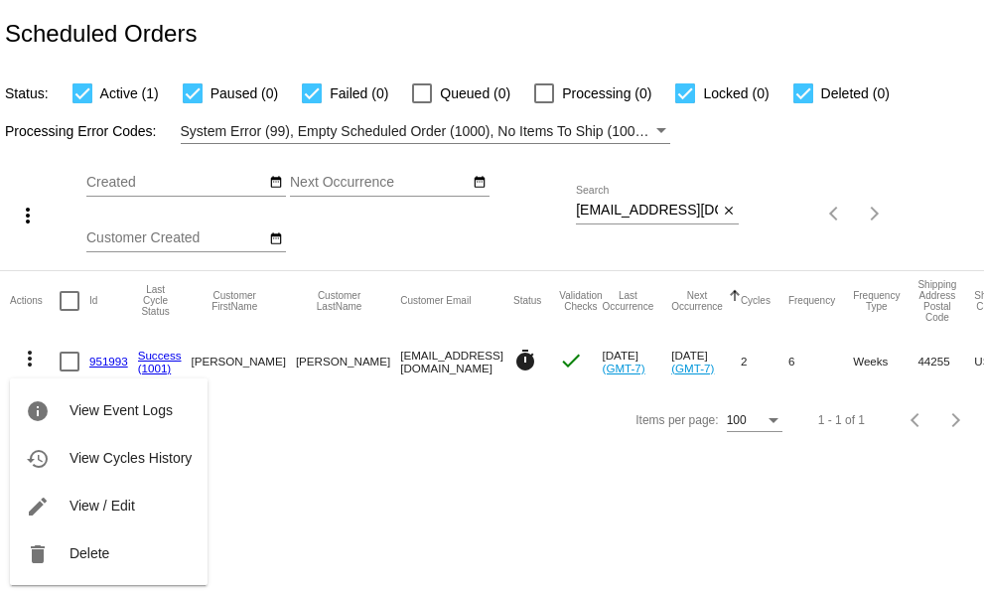
click at [72, 508] on span "View / Edit" at bounding box center [102, 505] width 66 height 16
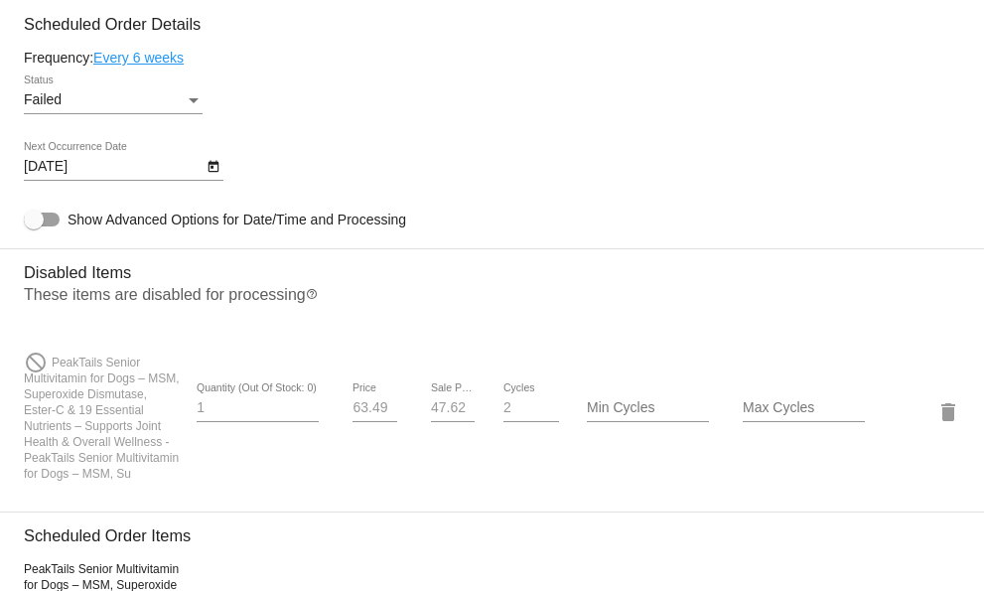
scroll to position [1092, 0]
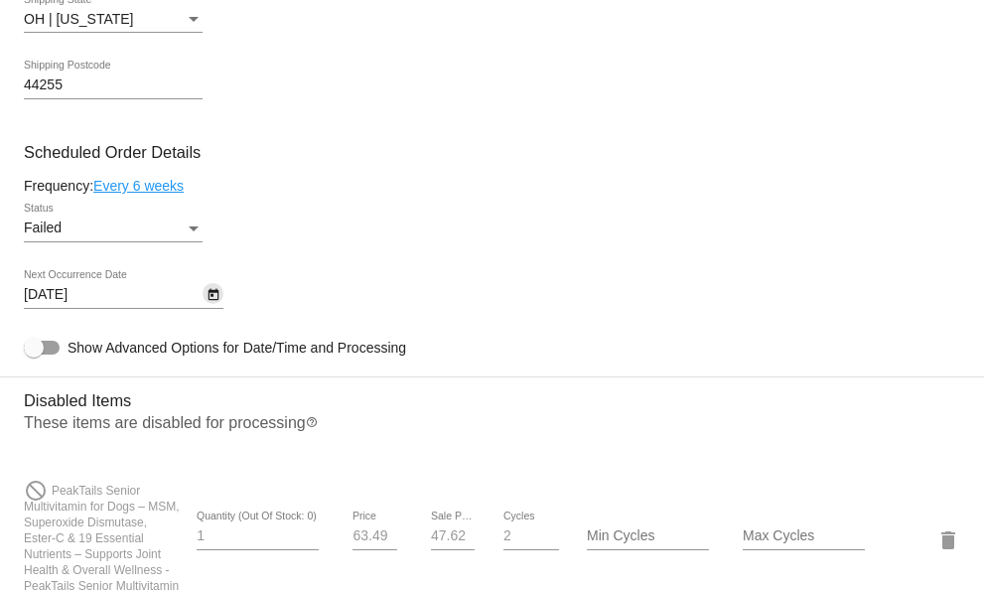
click at [214, 301] on icon "Open calendar" at bounding box center [213, 295] width 11 height 12
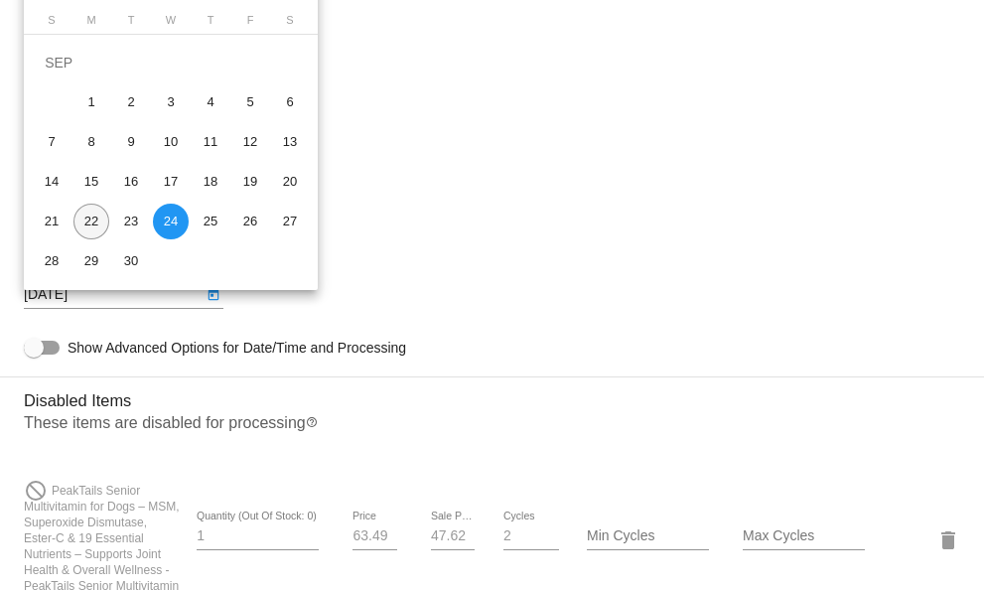
click at [96, 226] on div "22" at bounding box center [91, 222] width 36 height 36
type input "9/22/2025"
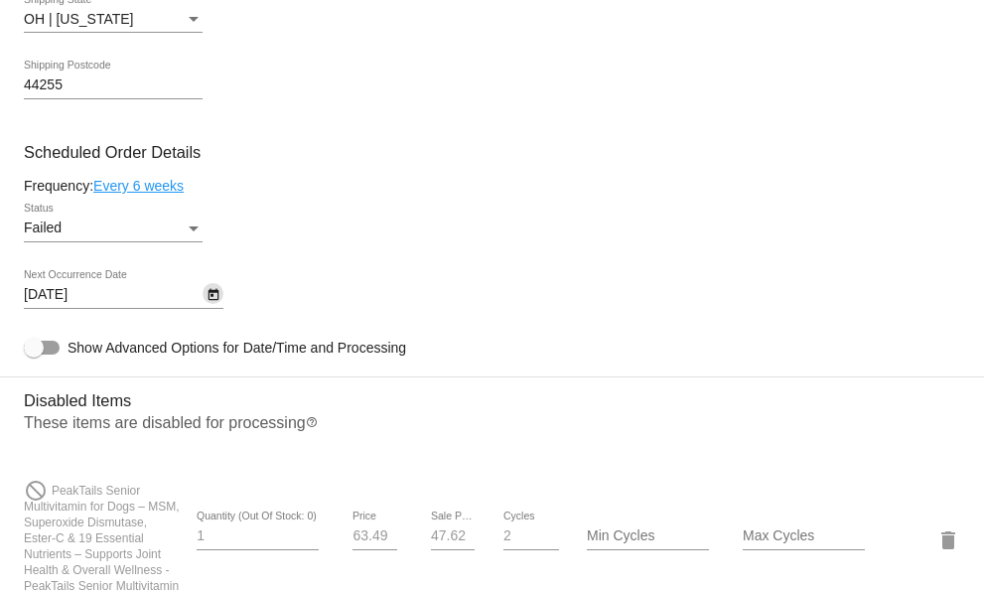
click at [187, 233] on div "Status" at bounding box center [194, 228] width 18 height 16
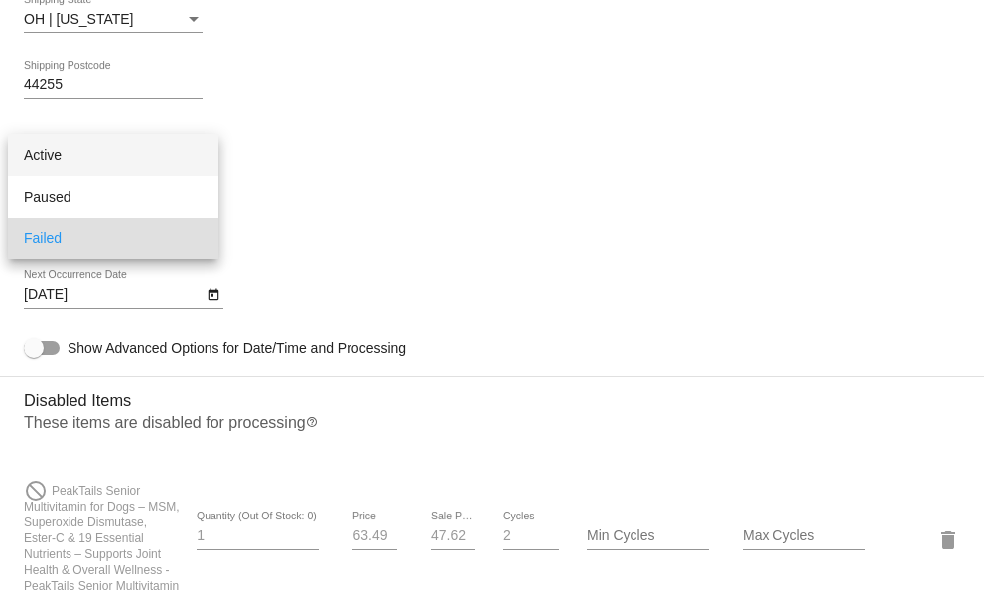
click at [54, 159] on span "Active" at bounding box center [113, 155] width 179 height 42
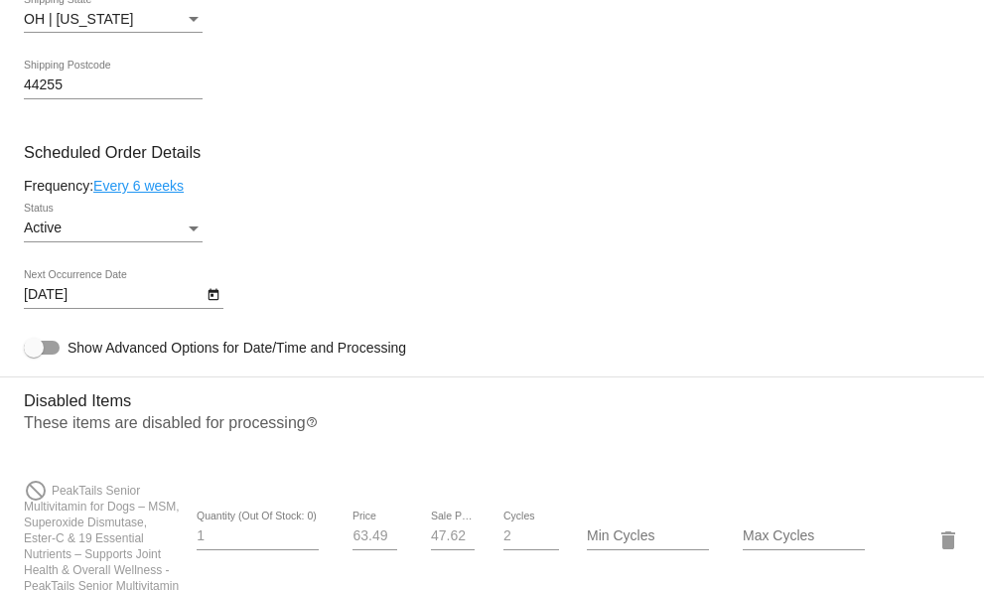
click at [512, 180] on mat-card-content "Customer 6748212: Amy Conley aconley811@gmail.com Customer Shipping Enter Shipp…" at bounding box center [492, 539] width 936 height 2204
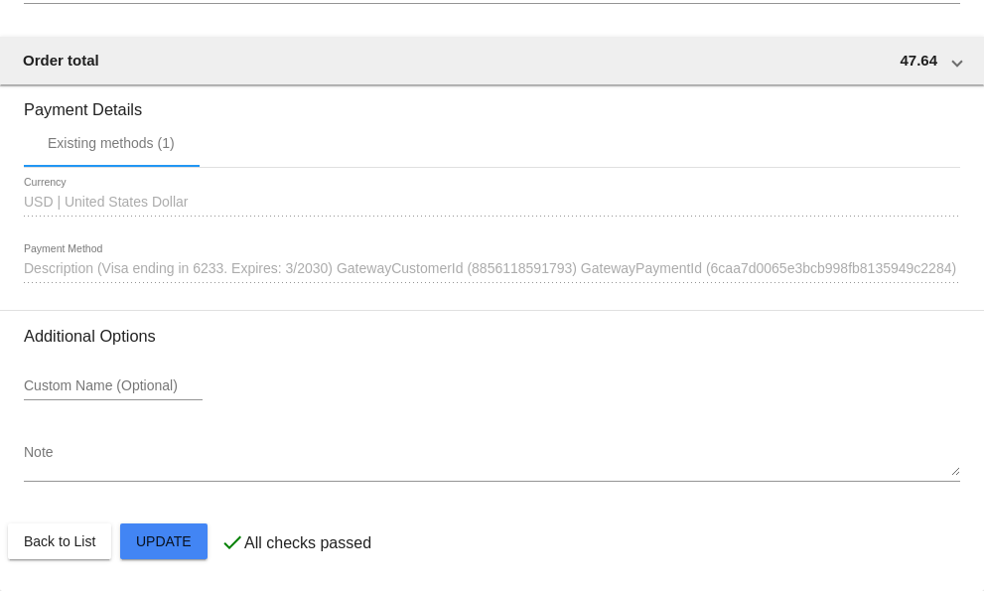
scroll to position [2316, 0]
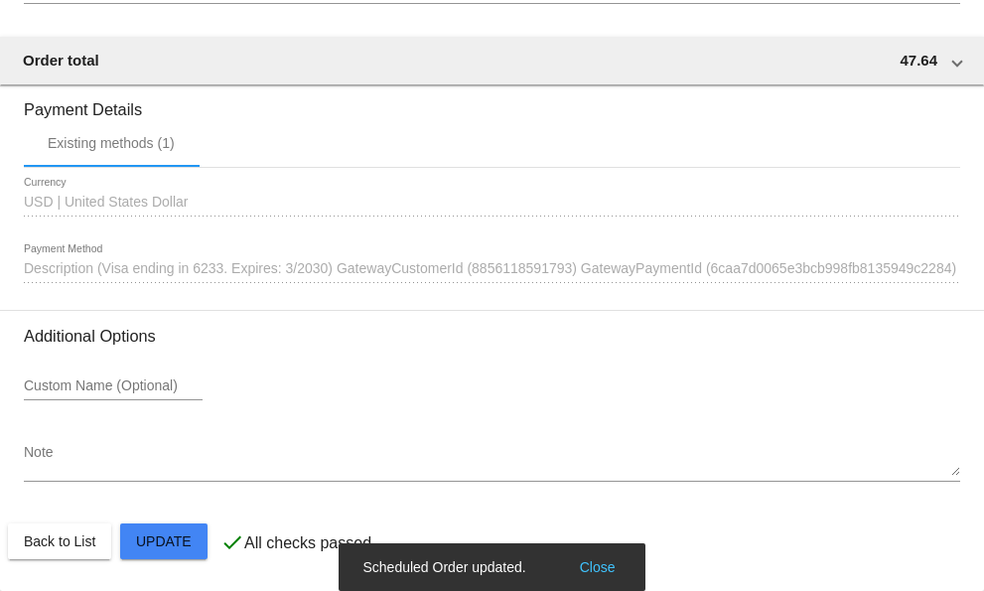
click at [591, 567] on button "Close" at bounding box center [598, 567] width 48 height 20
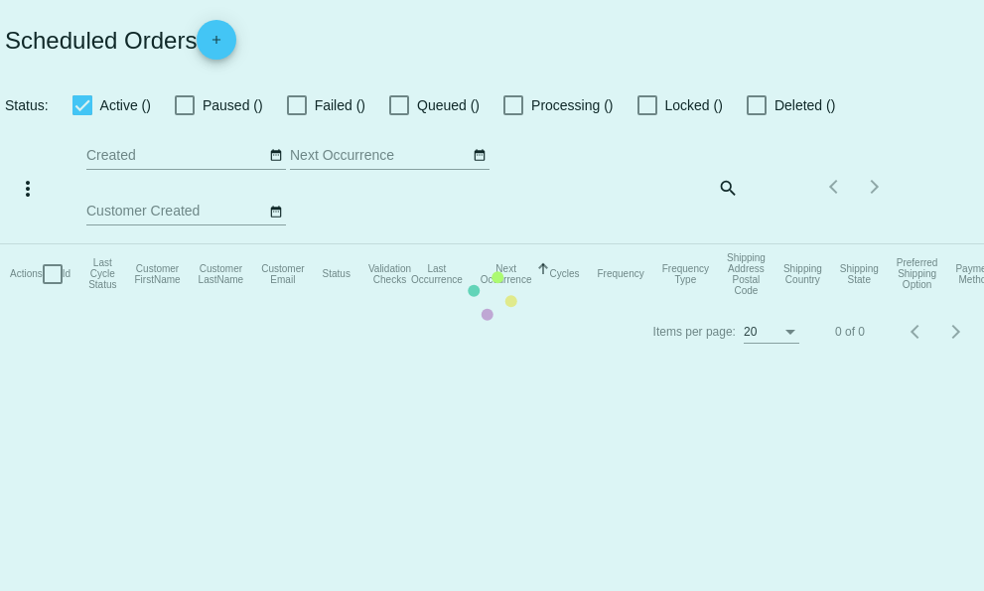
checkbox input "true"
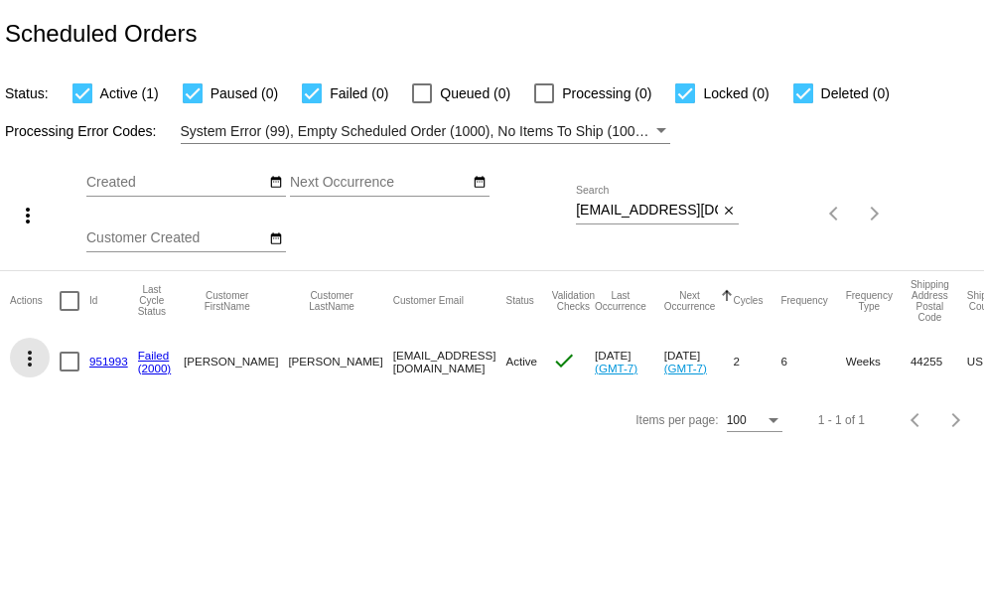
click at [30, 361] on mat-icon "more_vert" at bounding box center [30, 359] width 24 height 24
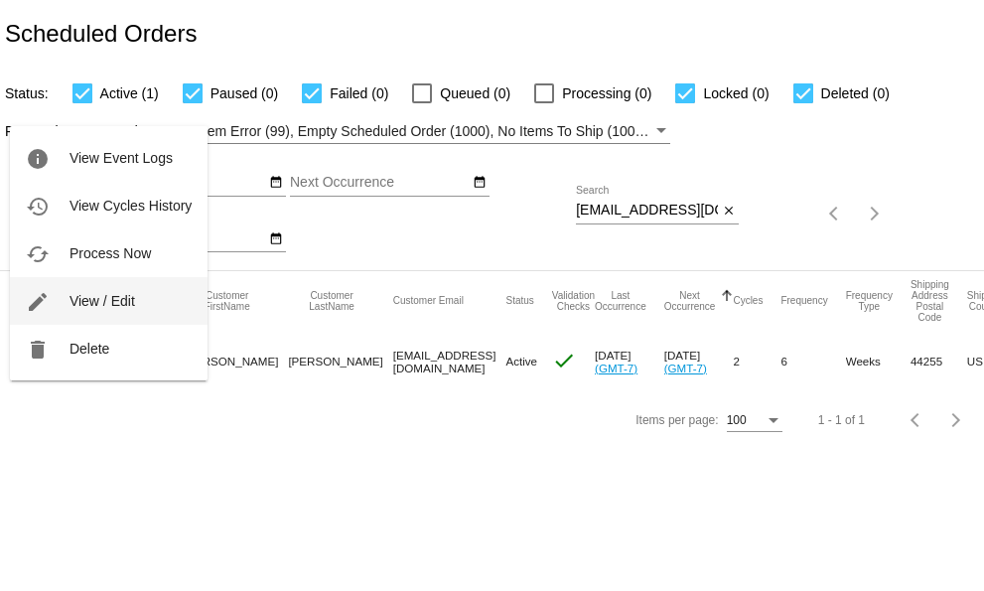
click at [101, 303] on span "View / Edit" at bounding box center [102, 301] width 66 height 16
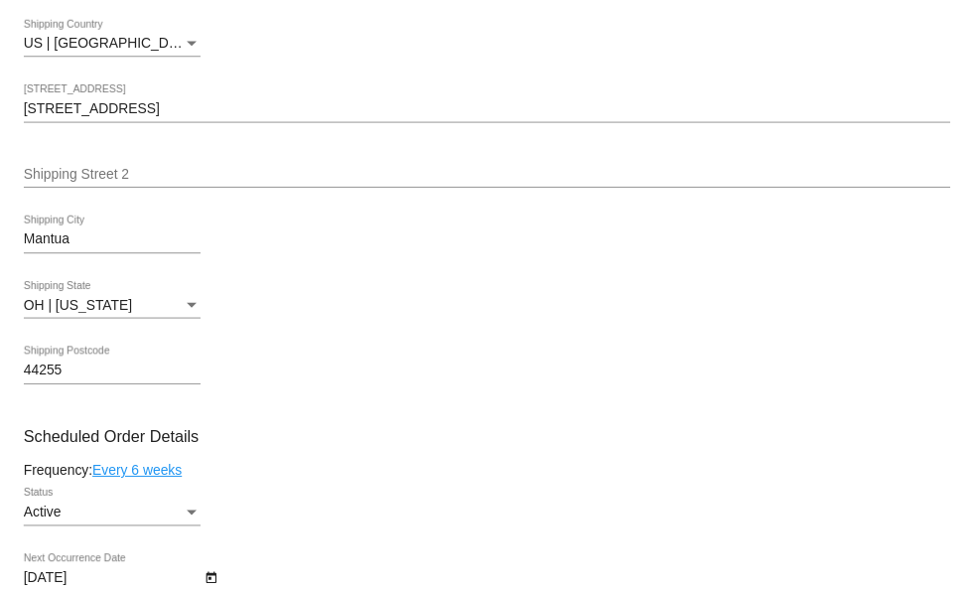
scroll to position [794, 0]
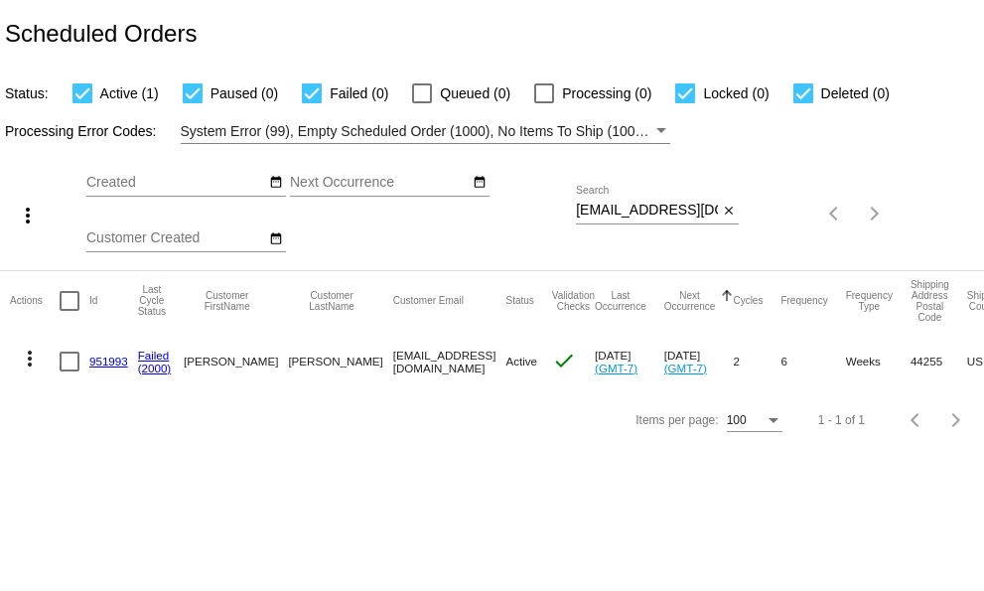
click at [30, 358] on mat-icon "more_vert" at bounding box center [30, 359] width 24 height 24
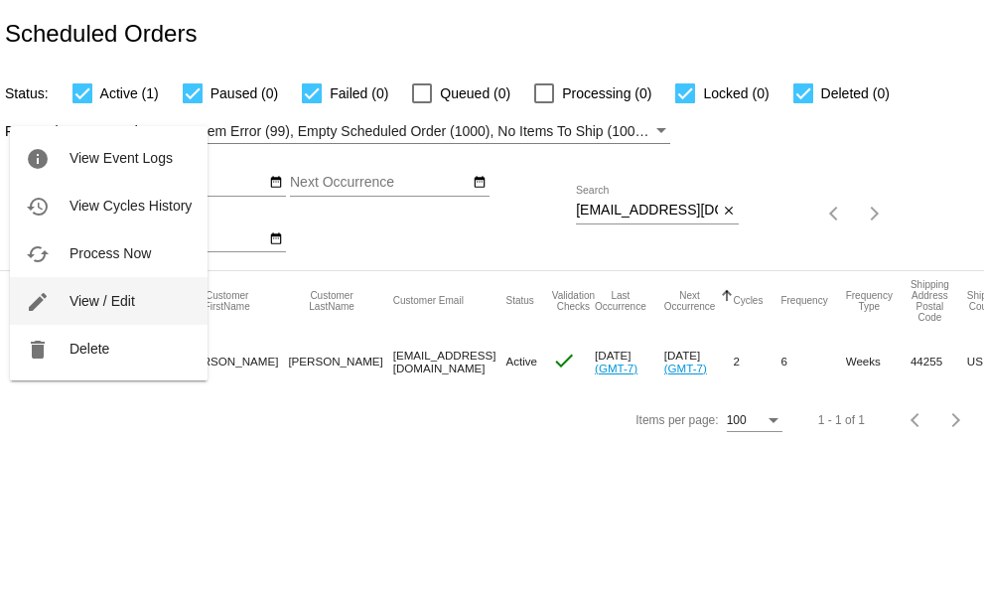
click at [82, 298] on span "View / Edit" at bounding box center [102, 301] width 66 height 16
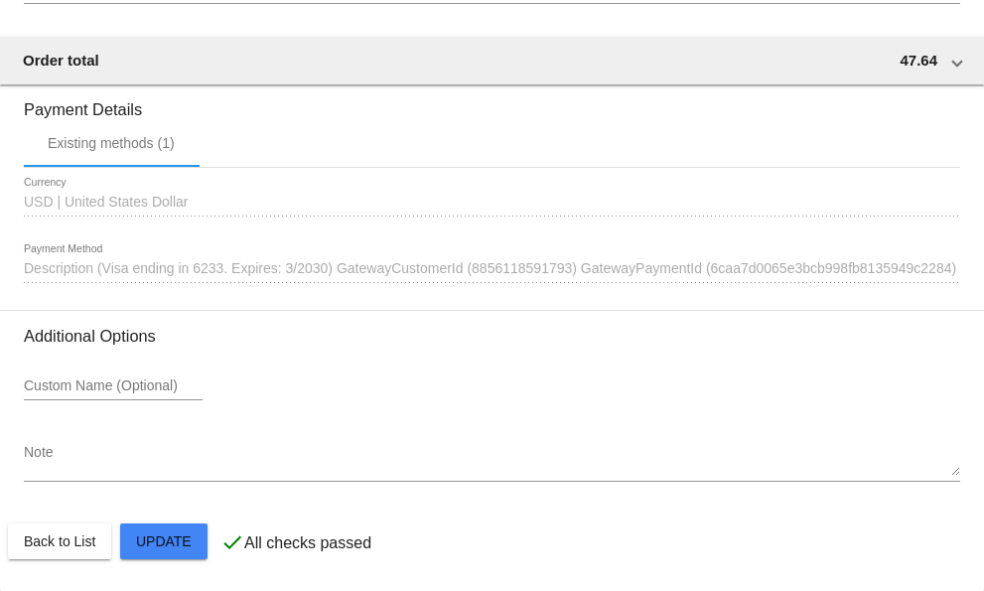
scroll to position [2316, 0]
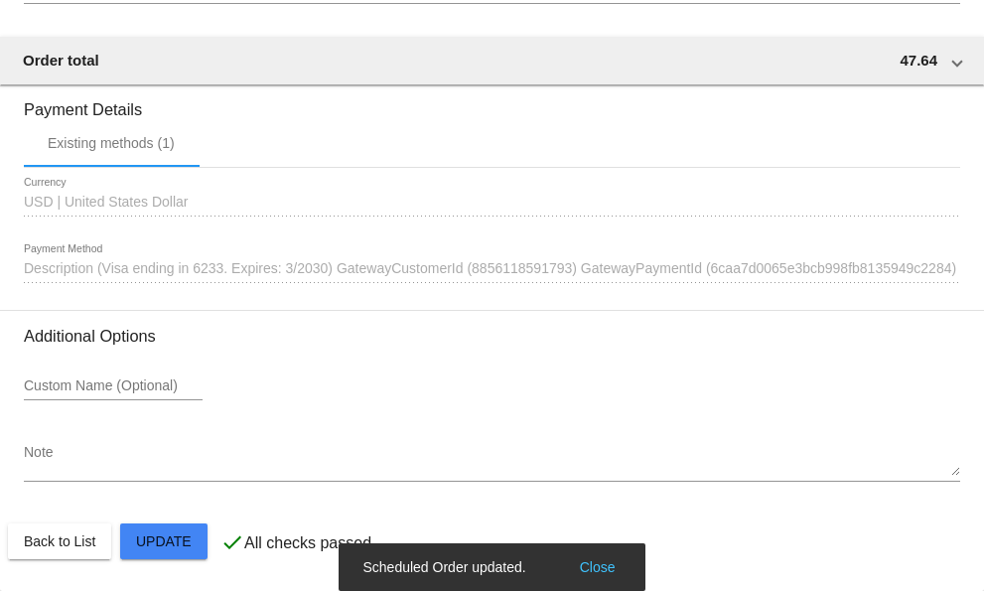
click at [540, 569] on simple-snack-bar "Scheduled Order updated. Close" at bounding box center [491, 567] width 258 height 20
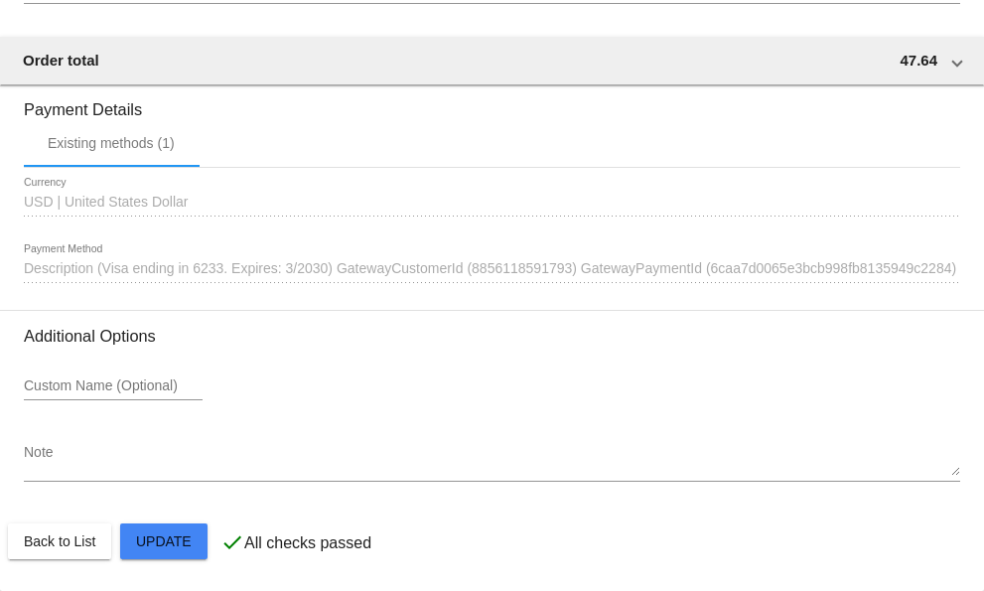
click at [595, 565] on mat-card-actions "Back to List Update" at bounding box center [492, 541] width 968 height 52
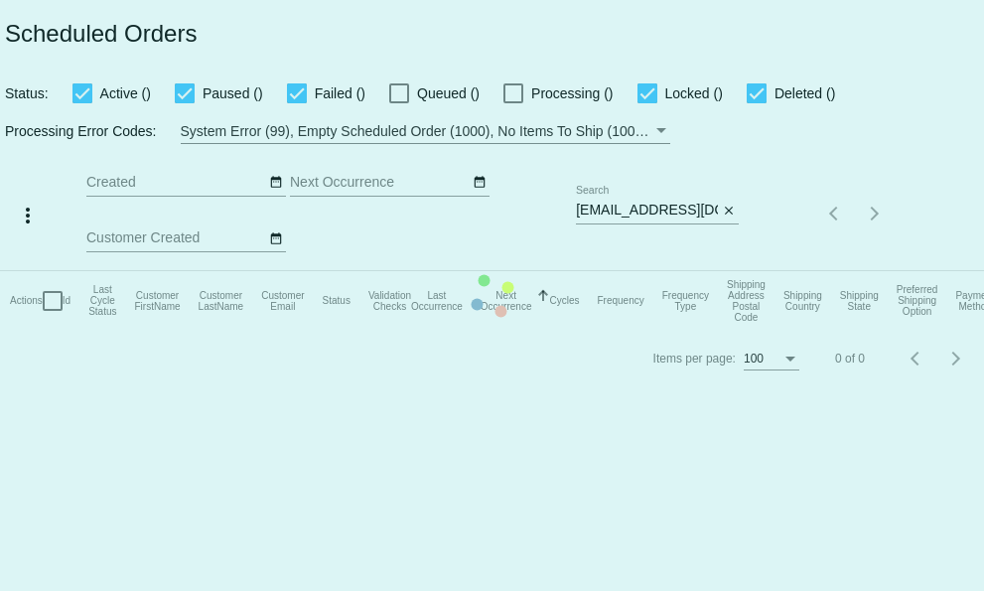
checkbox input "true"
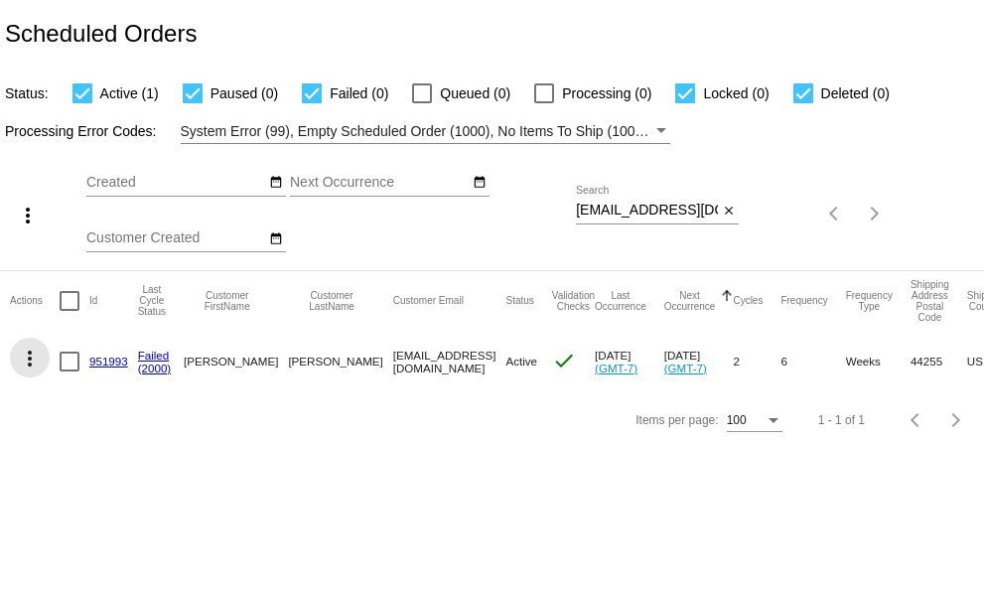
click at [28, 359] on mat-icon "more_vert" at bounding box center [30, 359] width 24 height 24
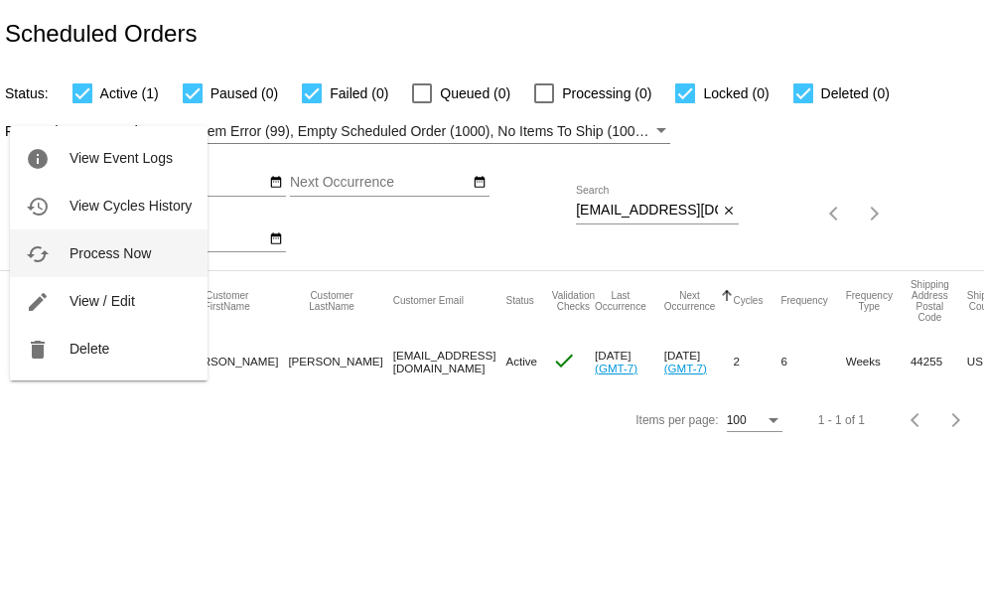
click at [62, 250] on button "cached Process Now" at bounding box center [109, 253] width 198 height 48
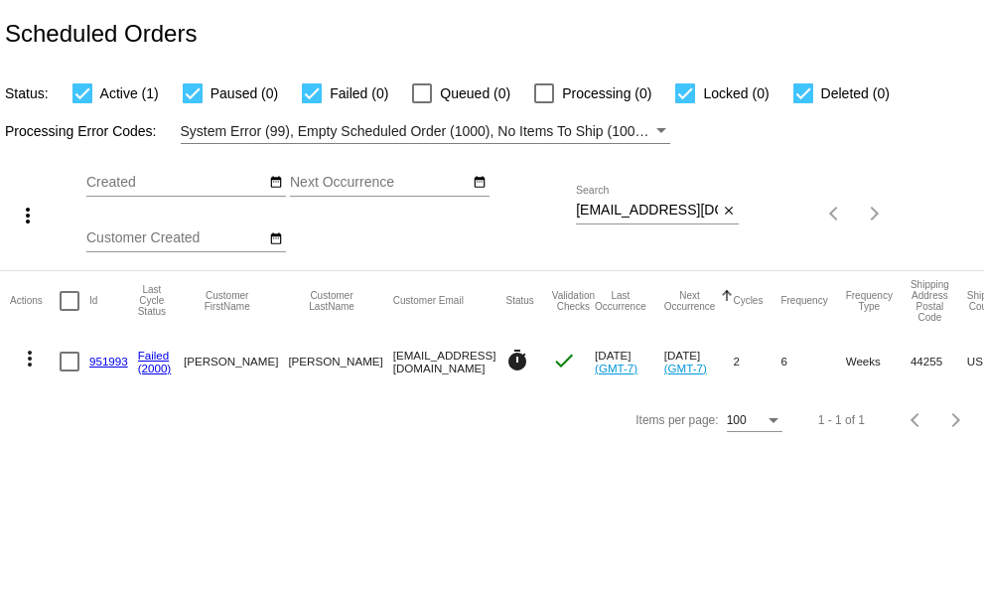
click at [32, 362] on mat-icon "more_vert" at bounding box center [30, 359] width 24 height 24
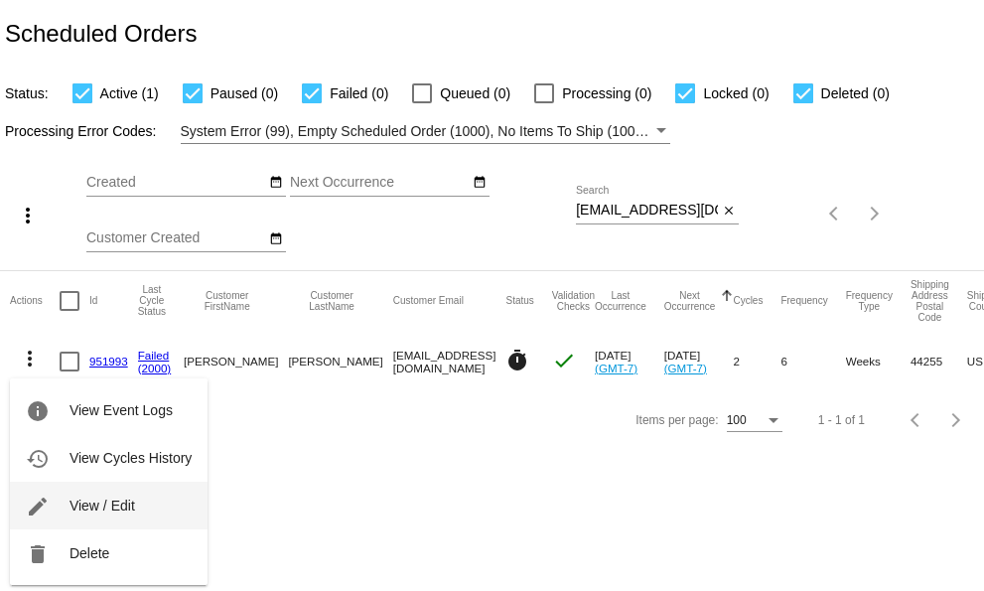
click at [87, 510] on span "View / Edit" at bounding box center [102, 505] width 66 height 16
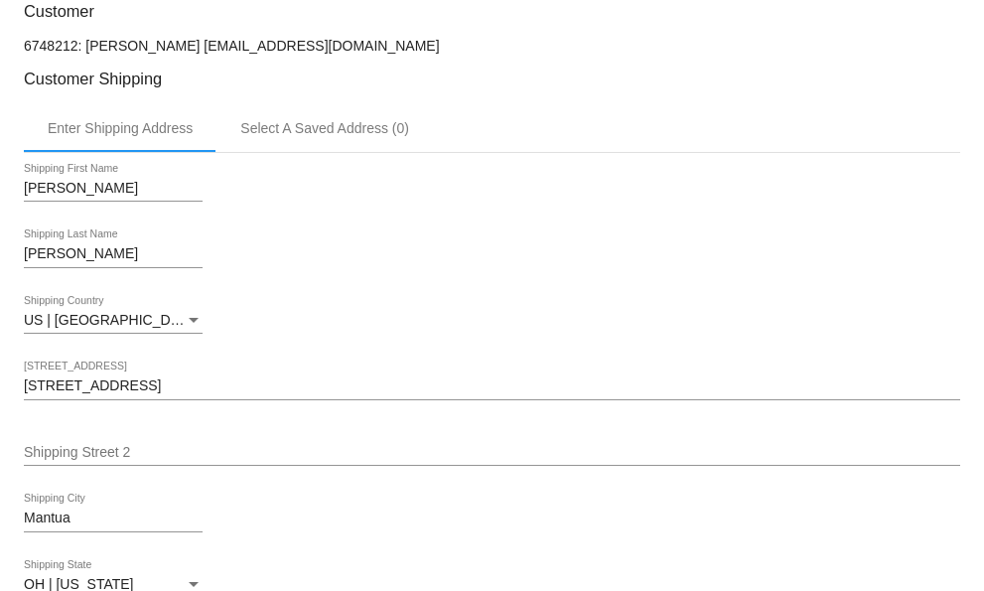
scroll to position [199, 0]
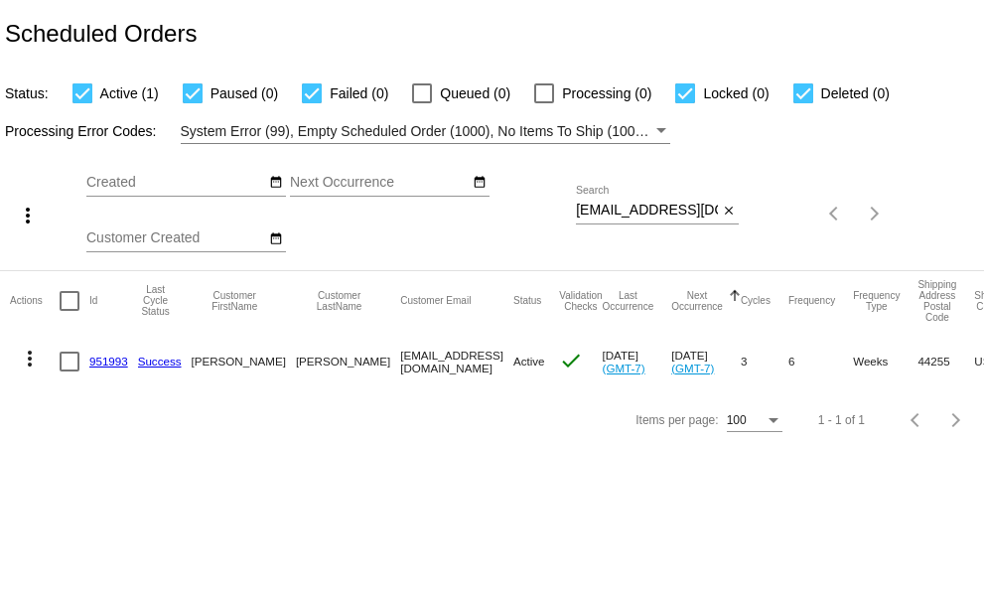
click at [32, 360] on mat-icon "more_vert" at bounding box center [30, 359] width 24 height 24
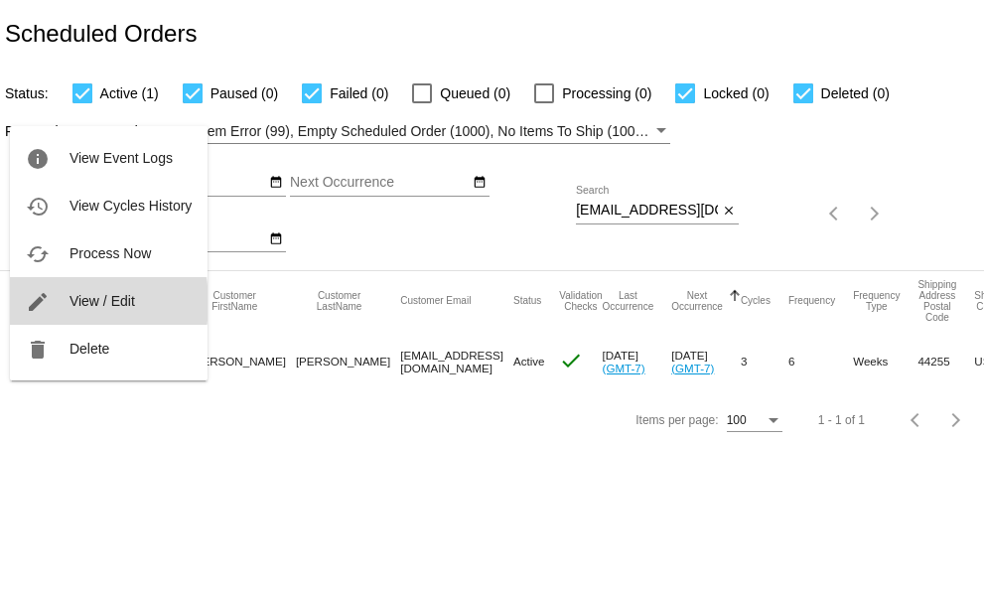
click at [57, 303] on button "edit View / Edit" at bounding box center [109, 301] width 198 height 48
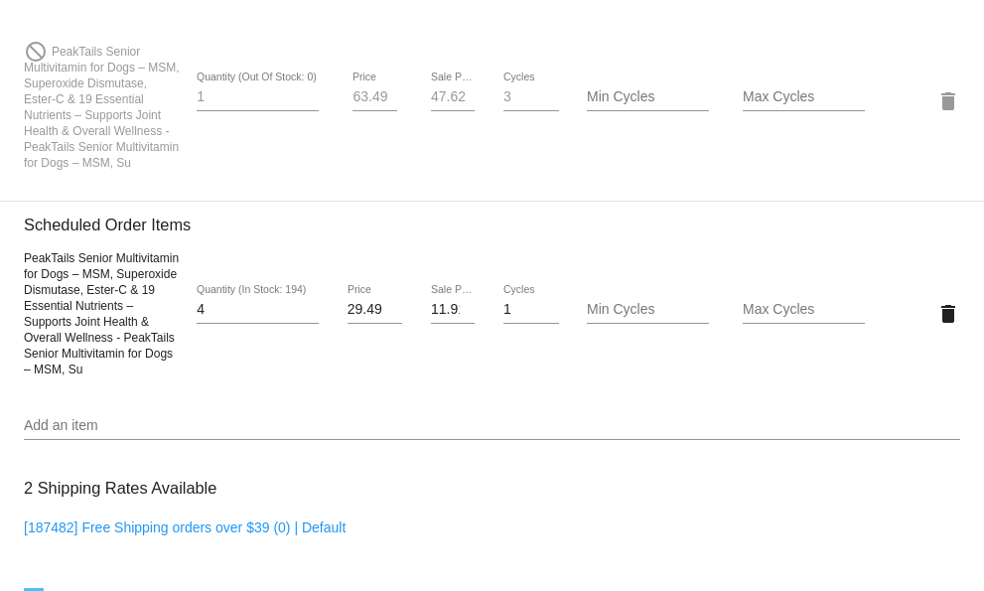
scroll to position [1489, 0]
click at [936, 325] on mat-icon "delete" at bounding box center [948, 313] width 24 height 24
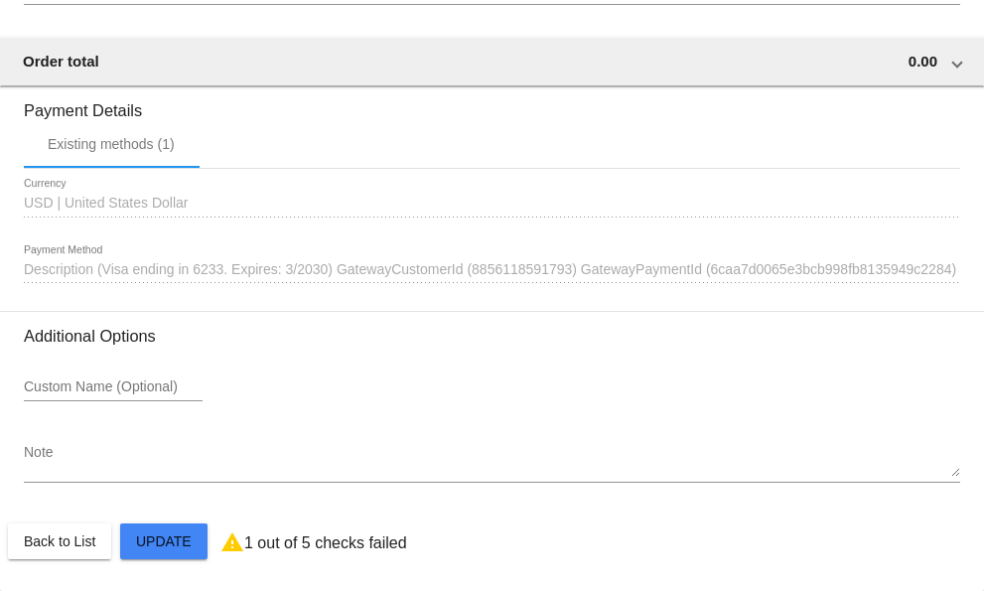
scroll to position [2040, 0]
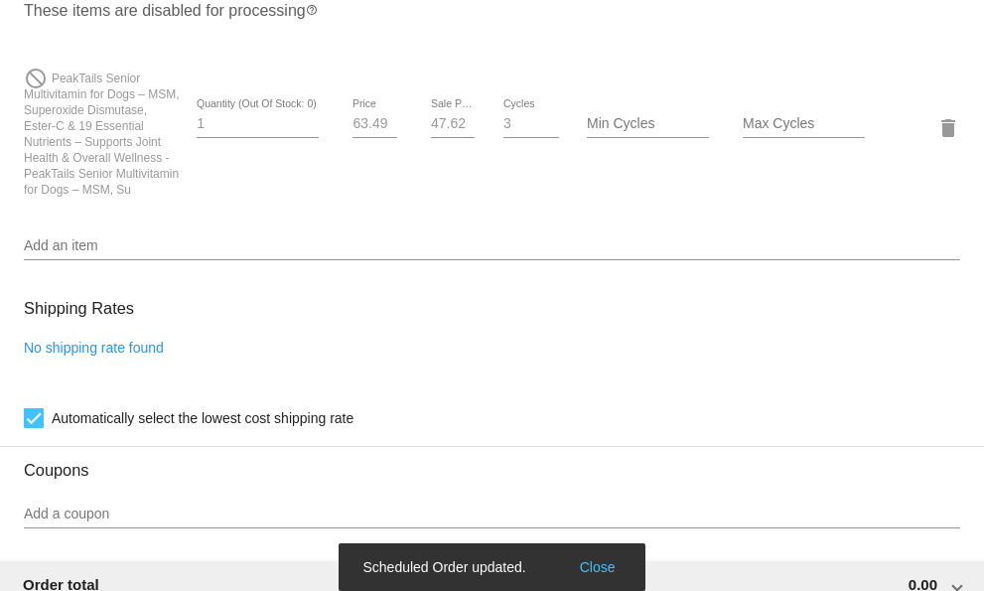
scroll to position [1445, 0]
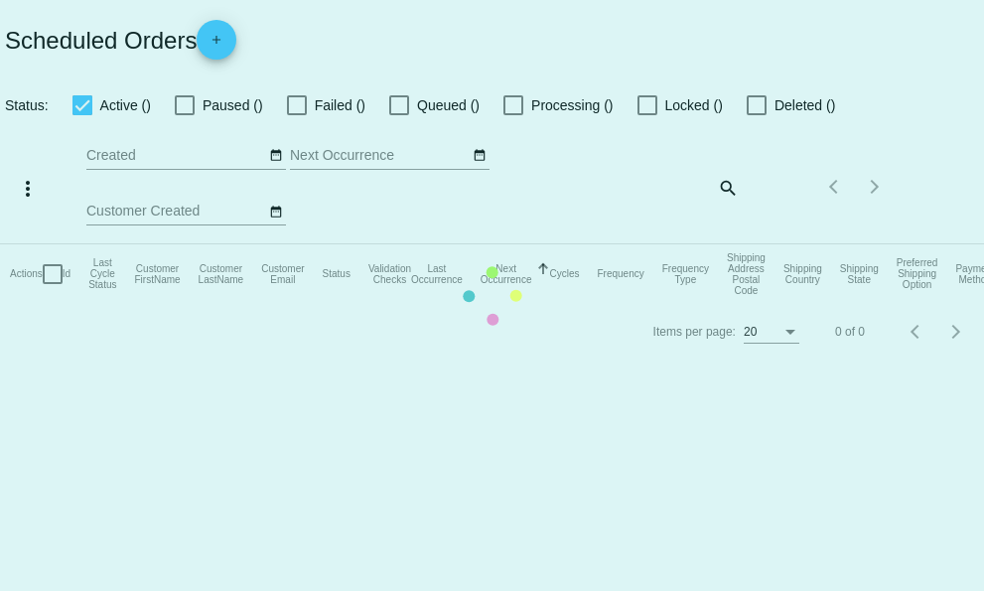
checkbox input "true"
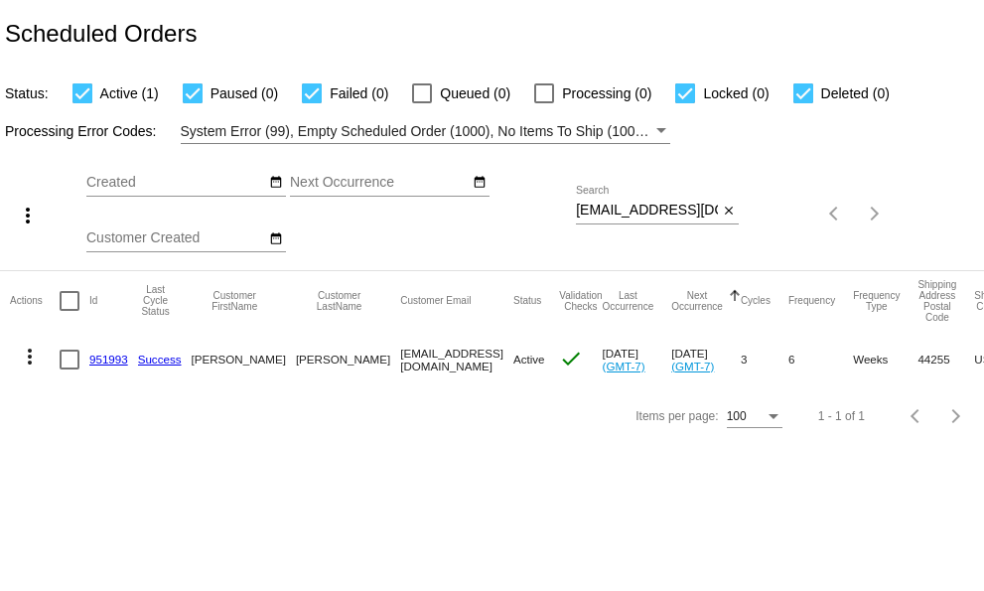
click at [28, 357] on mat-icon "more_vert" at bounding box center [30, 357] width 24 height 24
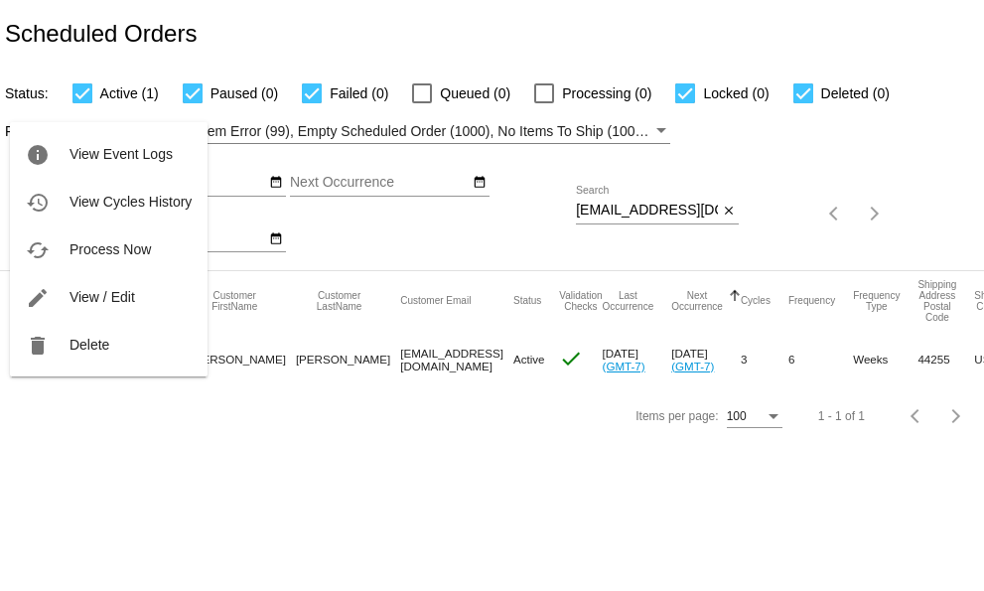
click at [57, 293] on button "edit View / Edit" at bounding box center [109, 297] width 198 height 48
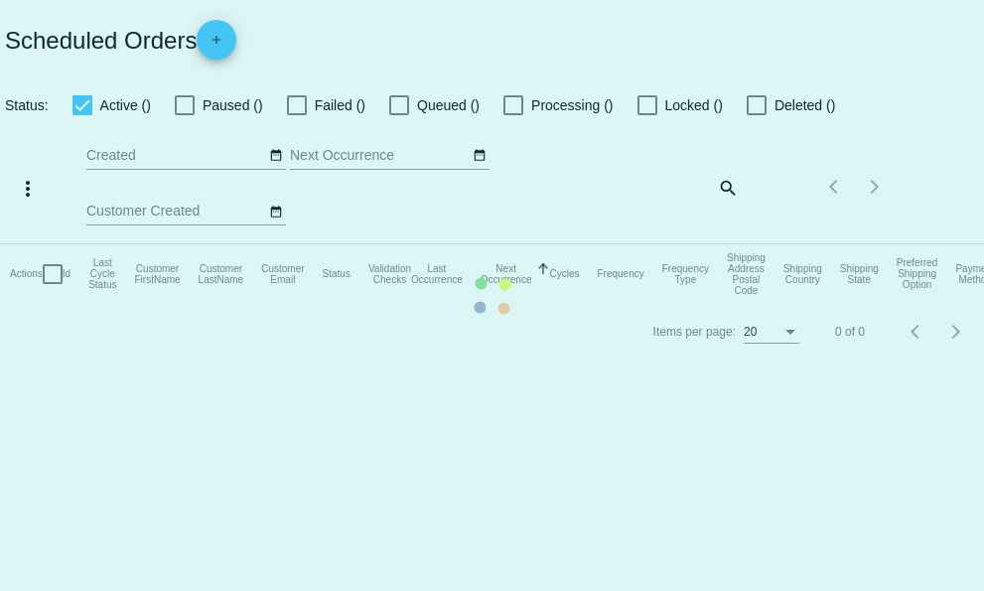
checkbox input "true"
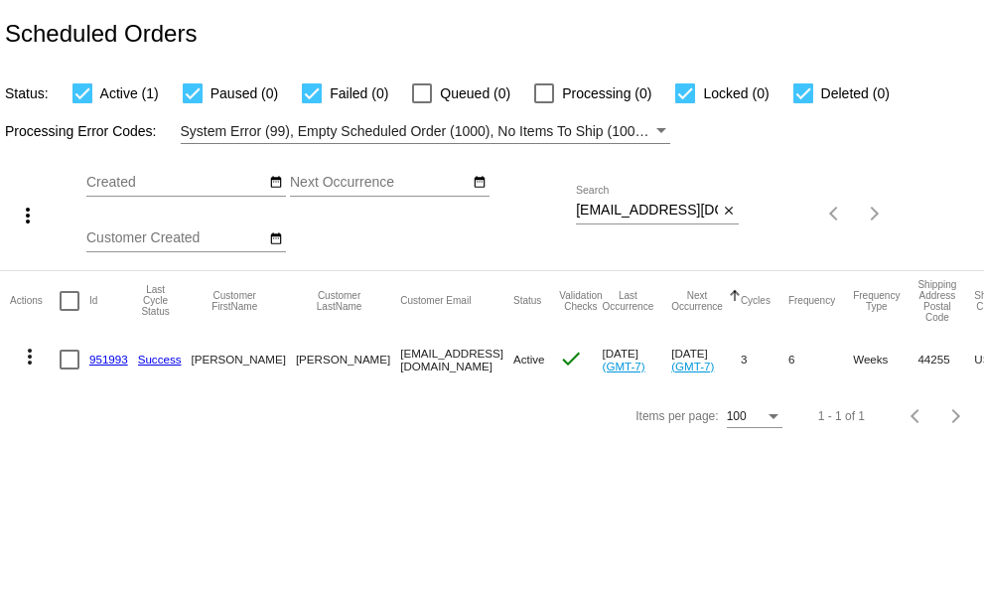
click at [32, 356] on mat-icon "more_vert" at bounding box center [30, 357] width 24 height 24
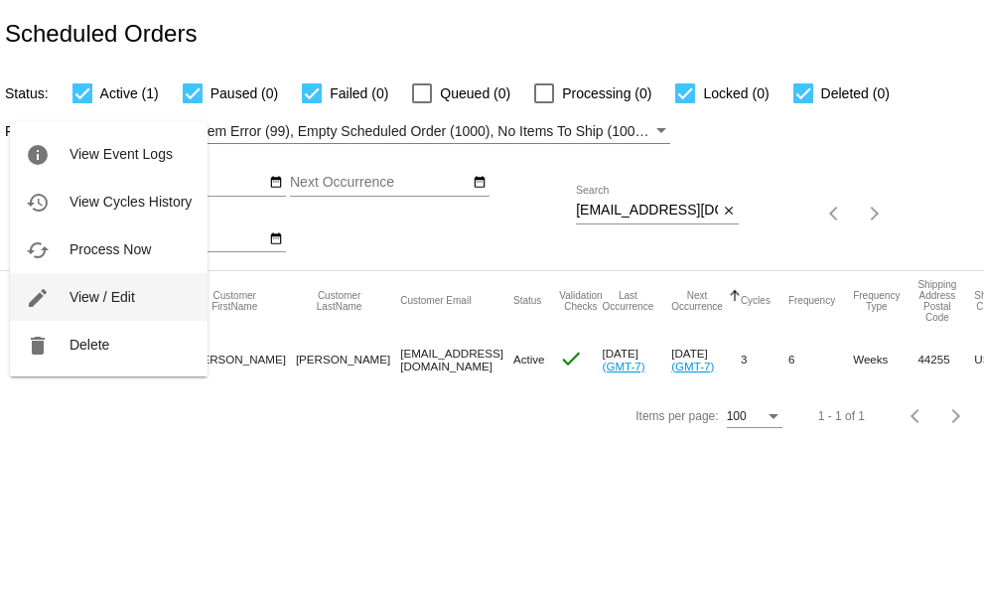
click at [117, 294] on span "View / Edit" at bounding box center [102, 297] width 66 height 16
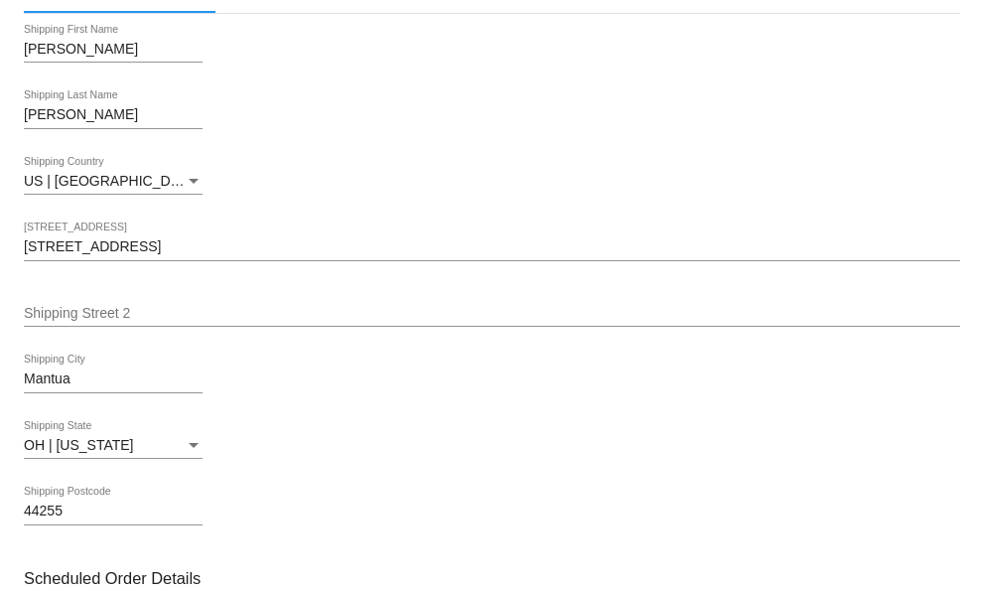
scroll to position [596, 0]
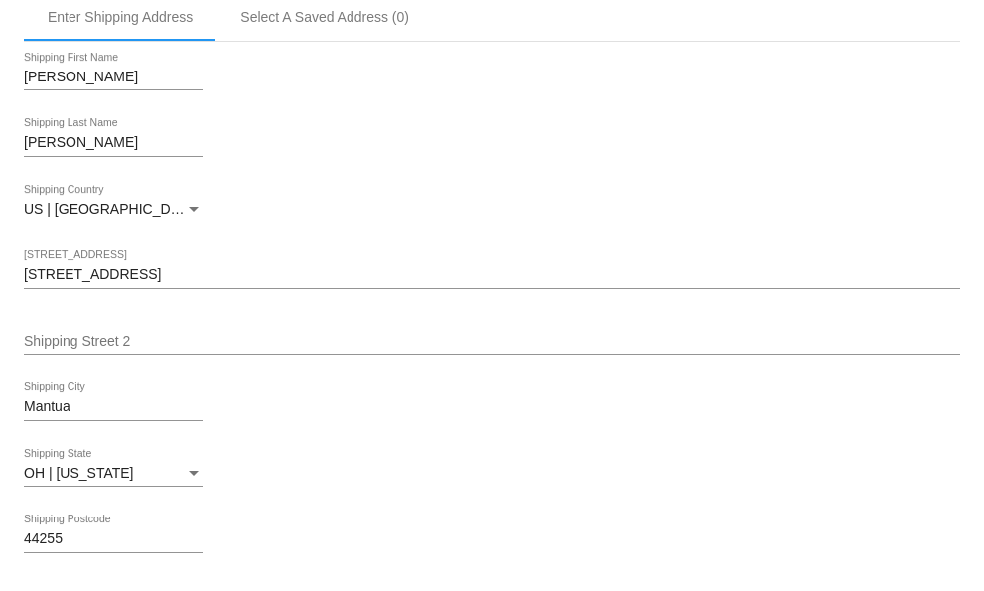
click at [145, 283] on input "[STREET_ADDRESS]" at bounding box center [492, 275] width 936 height 16
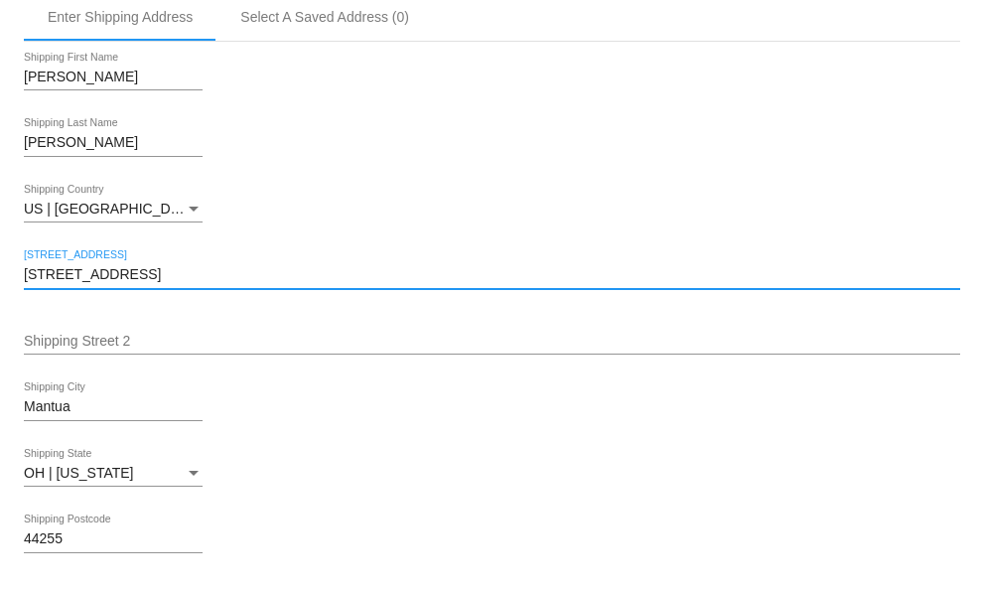
drag, startPoint x: 145, startPoint y: 282, endPoint x: -90, endPoint y: 266, distance: 235.8
click at [0, 266] on html "arrow_back Scheduled Order #951993 Active more_vert Last Processing Cycle ID: 9…" at bounding box center [492, 295] width 984 height 591
type input "[STREET_ADDRESS]"
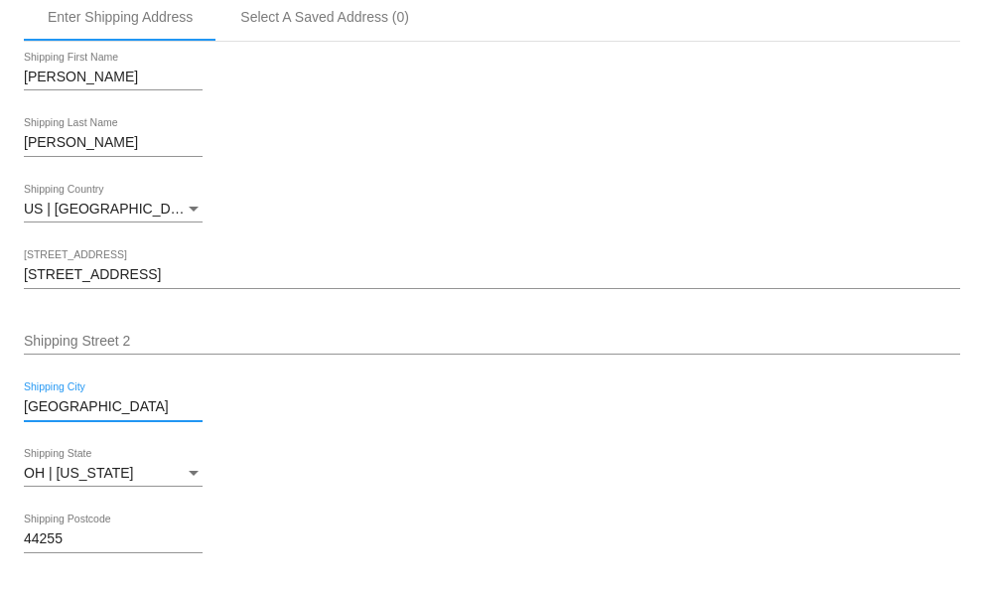
type input "[GEOGRAPHIC_DATA]"
type input "44231"
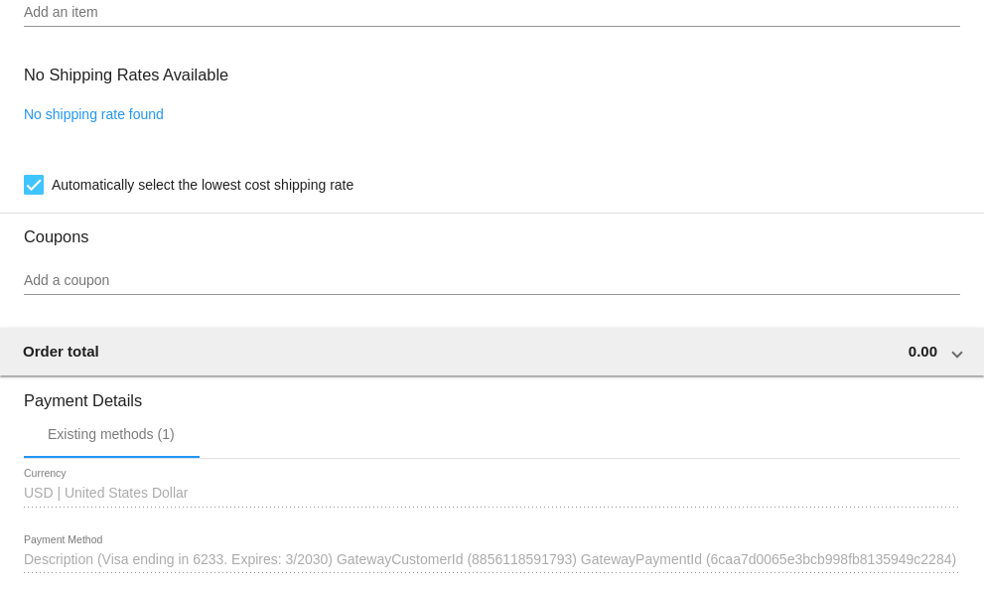
scroll to position [2040, 0]
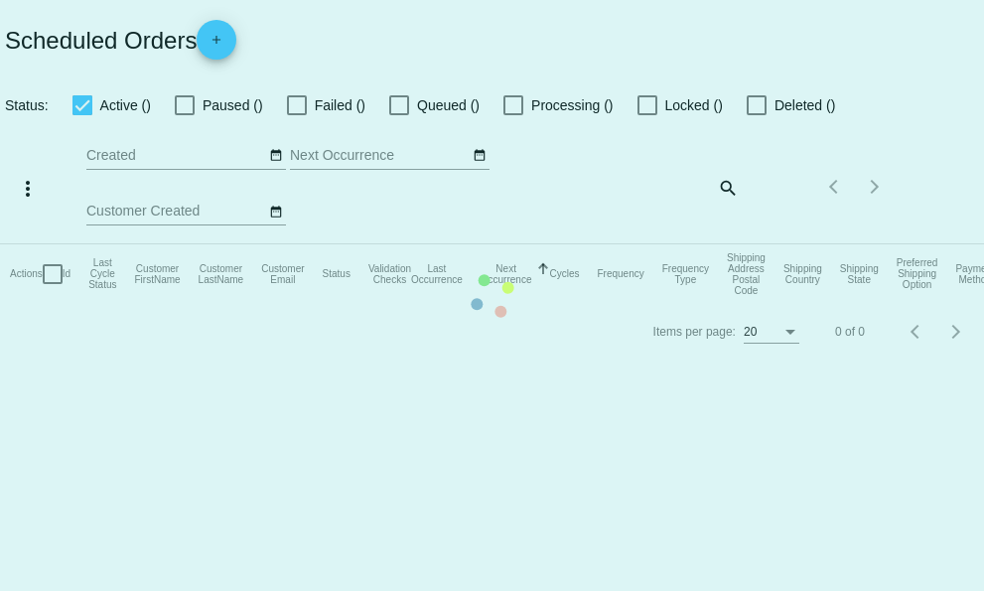
checkbox input "true"
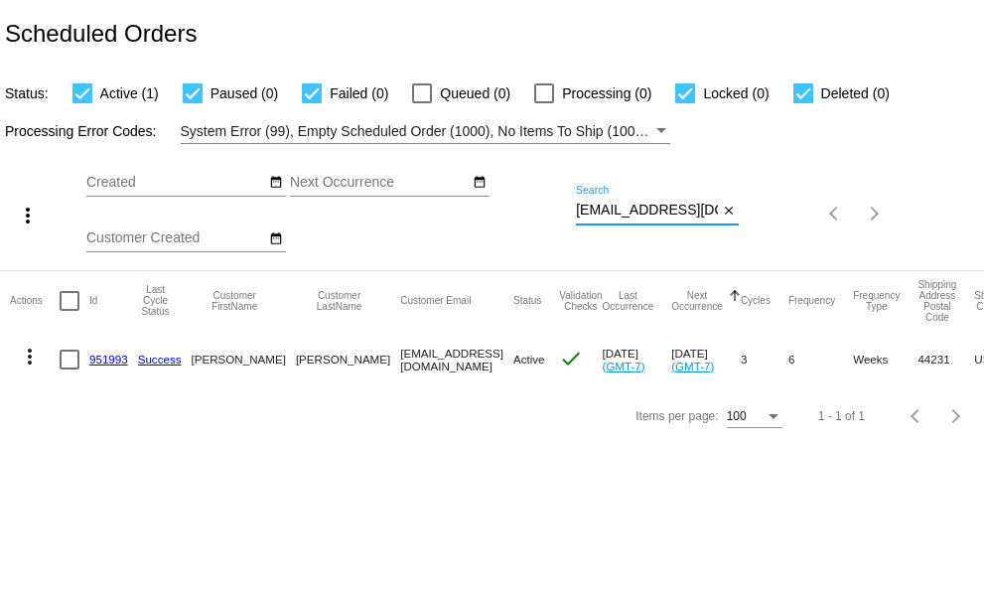
scroll to position [0, 7]
drag, startPoint x: 577, startPoint y: 209, endPoint x: 737, endPoint y: 178, distance: 163.0
click at [756, 192] on div "more_vert Sep Jan Feb Mar [DATE]" at bounding box center [492, 207] width 984 height 126
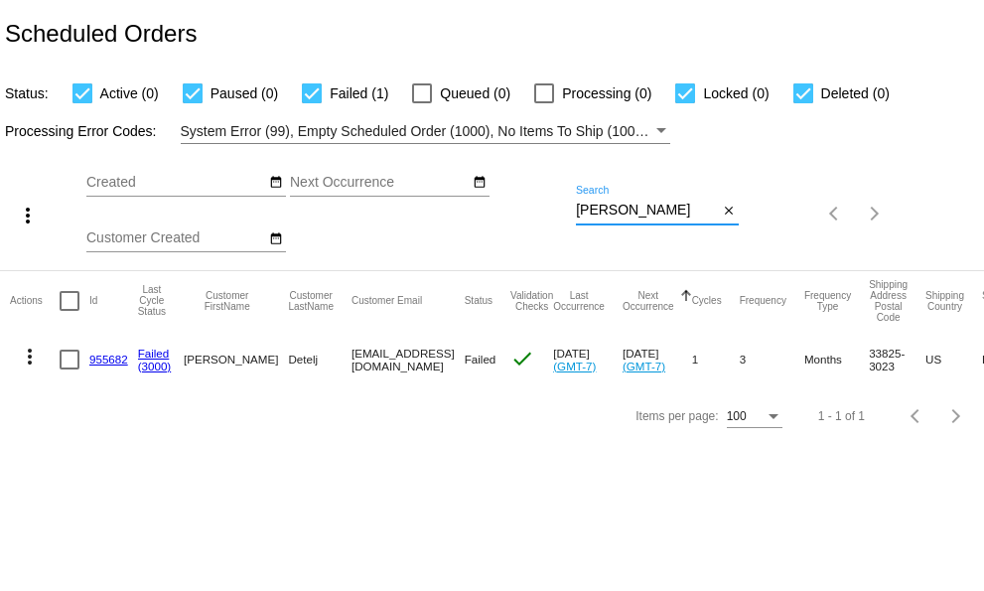
type input "[PERSON_NAME]"
click at [27, 359] on mat-icon "more_vert" at bounding box center [30, 357] width 24 height 24
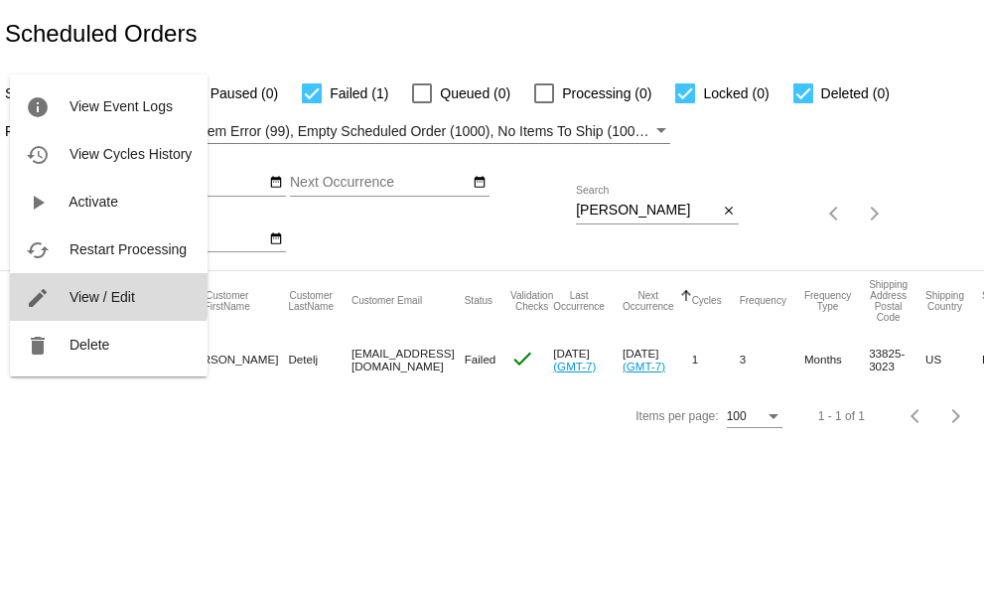
click at [75, 292] on span "View / Edit" at bounding box center [102, 297] width 66 height 16
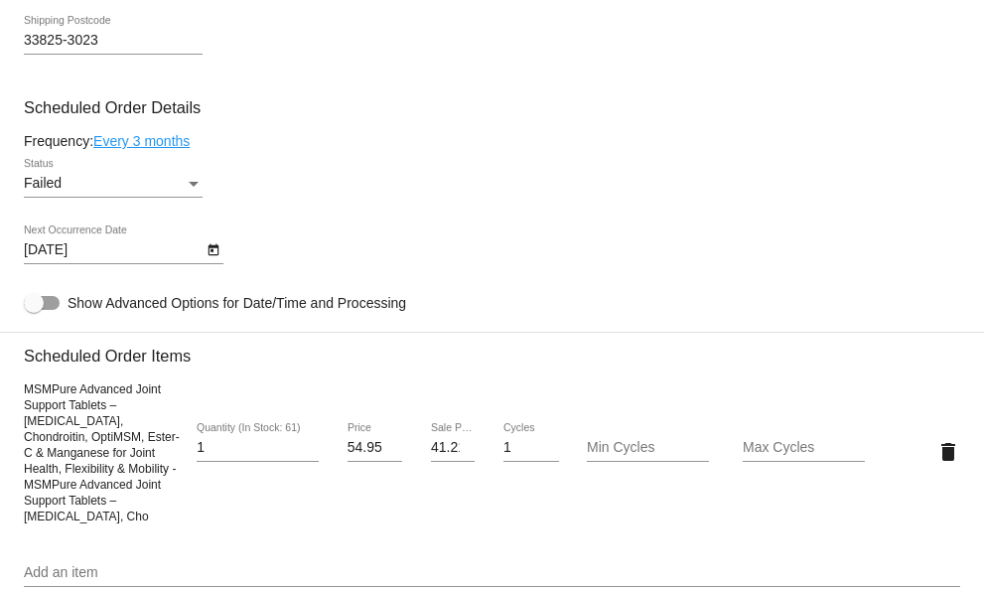
scroll to position [1132, 0]
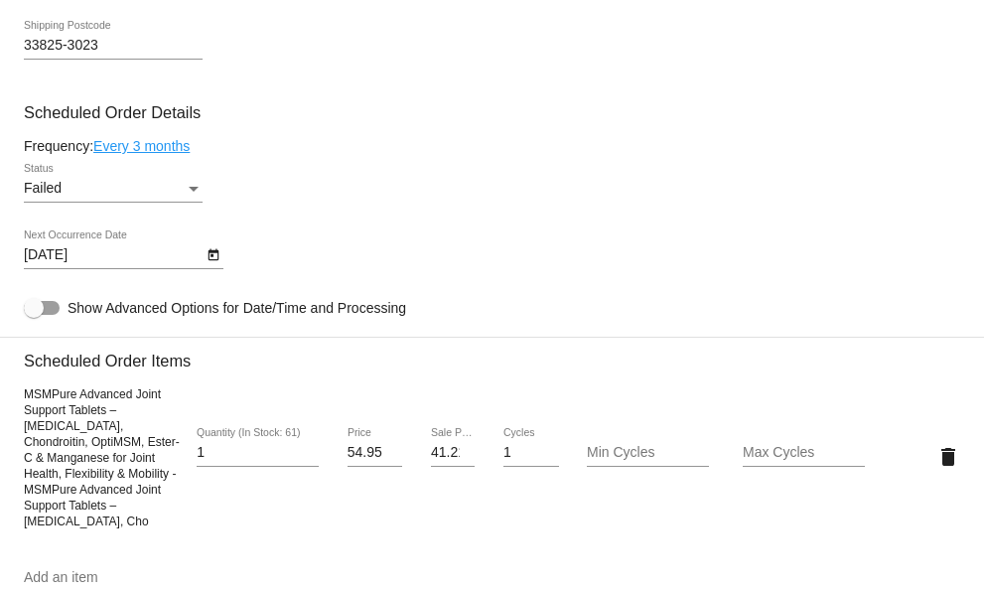
click at [215, 264] on icon "Open calendar" at bounding box center [214, 255] width 14 height 24
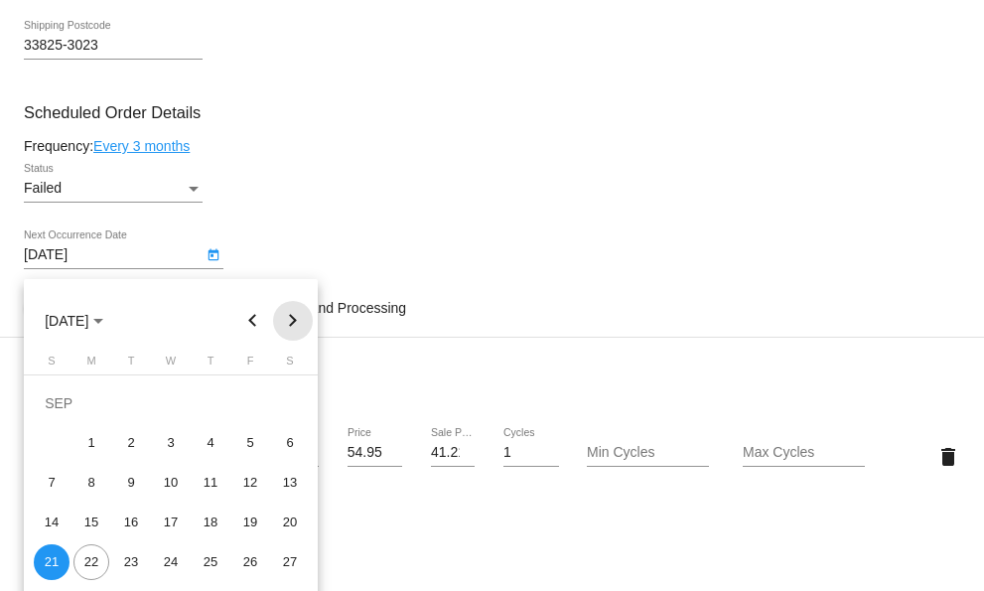
click at [292, 319] on button "Next month" at bounding box center [293, 321] width 40 height 40
click at [91, 563] on div "22" at bounding box center [91, 562] width 36 height 36
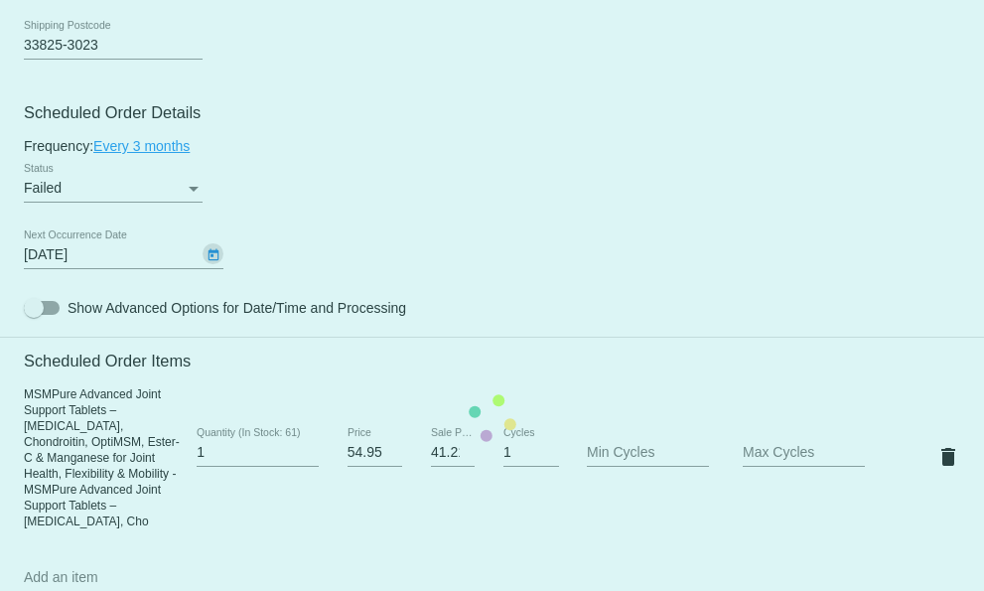
type input "[DATE]"
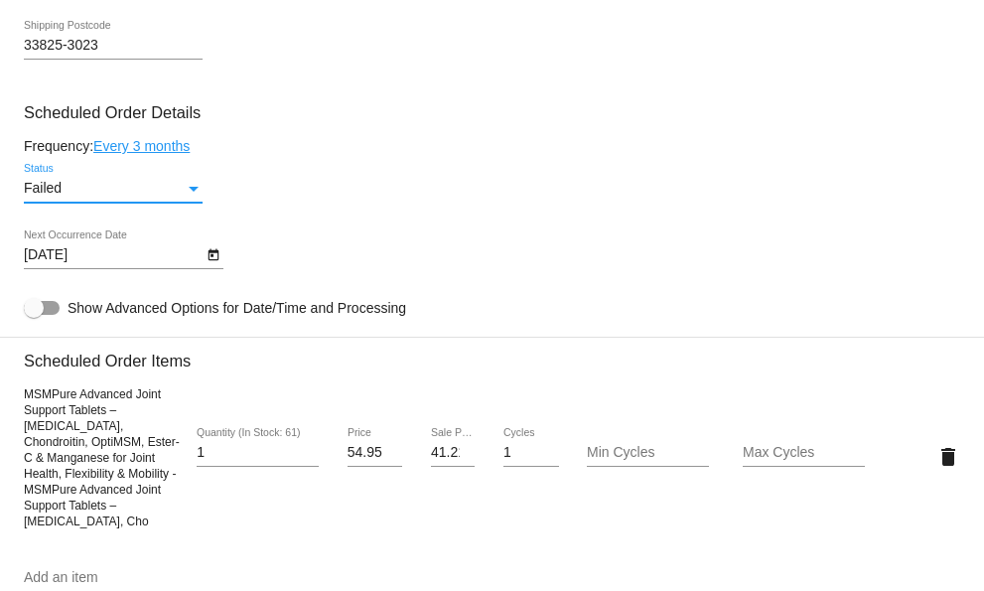
click at [191, 192] on div "Status" at bounding box center [194, 189] width 10 height 5
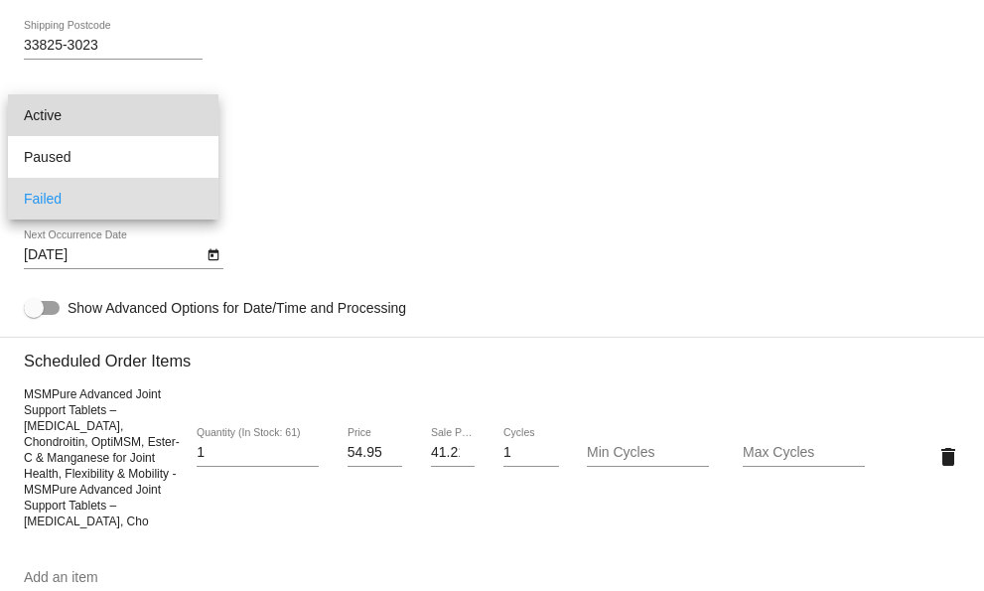
click at [48, 112] on span "Active" at bounding box center [113, 115] width 179 height 42
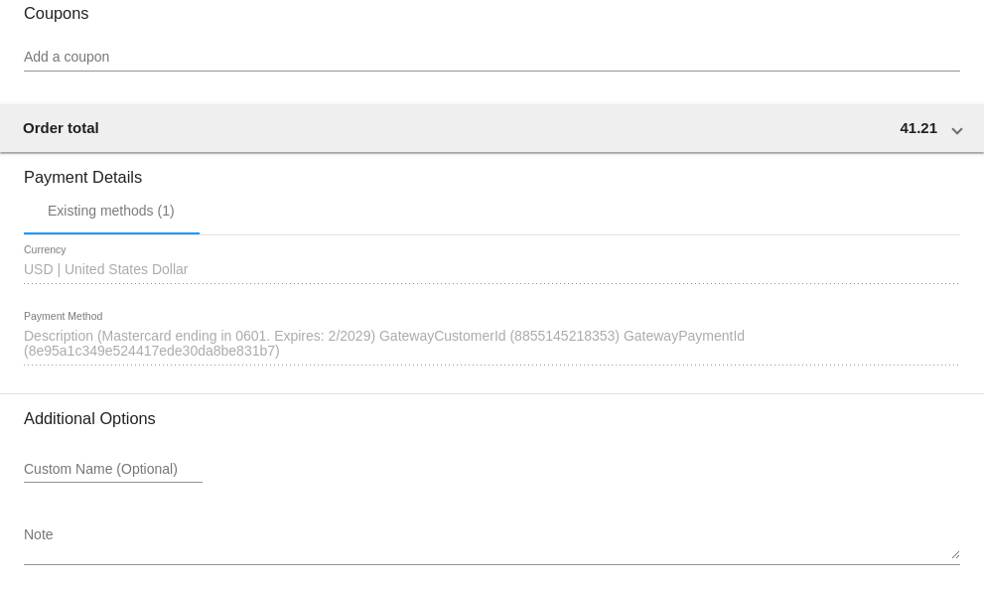
scroll to position [2025, 0]
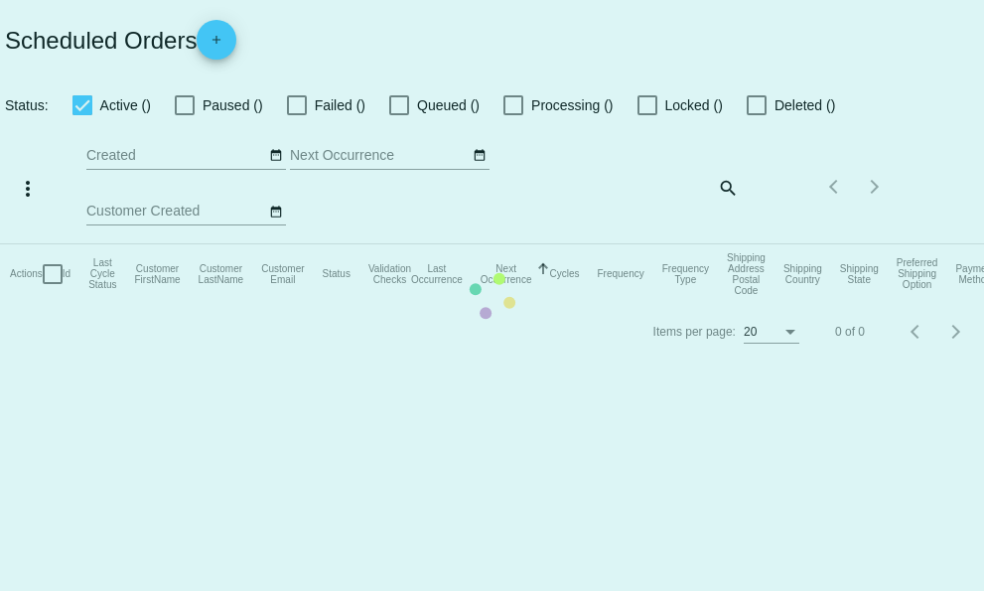
checkbox input "true"
